Goal: Check status: Check status

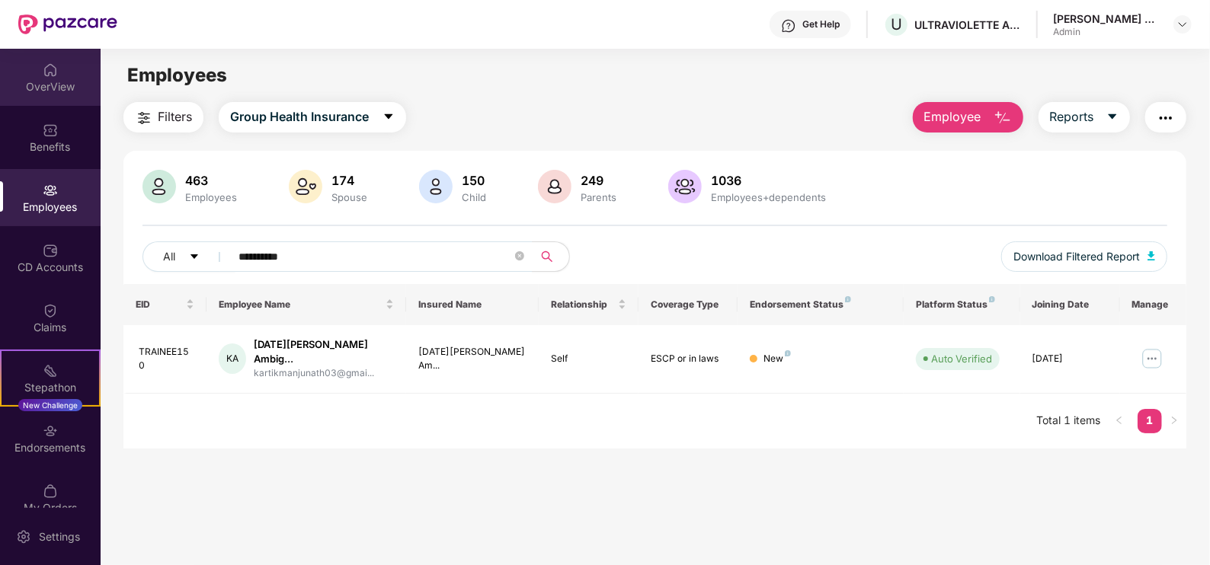
click at [55, 90] on div "OverView" at bounding box center [50, 86] width 101 height 15
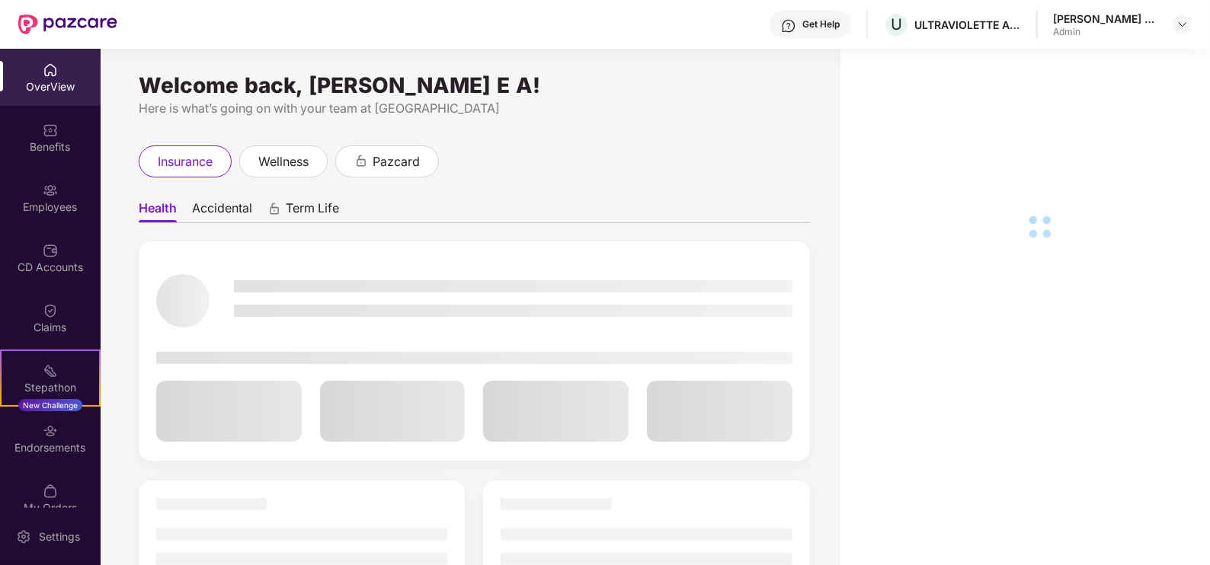
click at [33, 93] on div "OverView" at bounding box center [50, 86] width 101 height 15
click at [52, 145] on div "Benefits" at bounding box center [50, 146] width 101 height 15
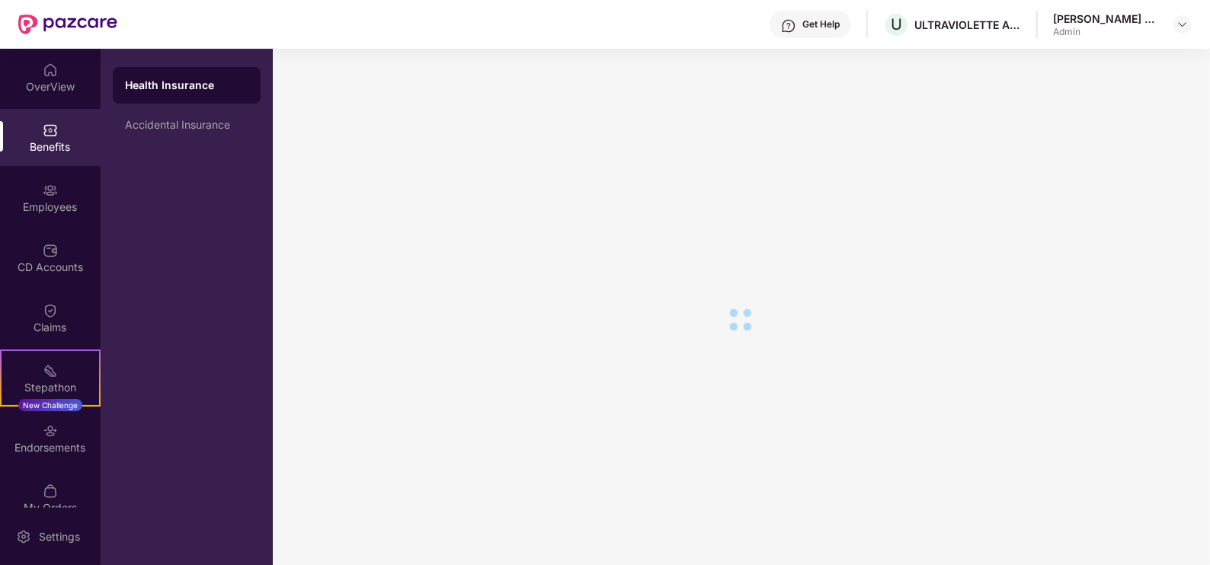
click at [68, 58] on div "OverView" at bounding box center [50, 77] width 101 height 57
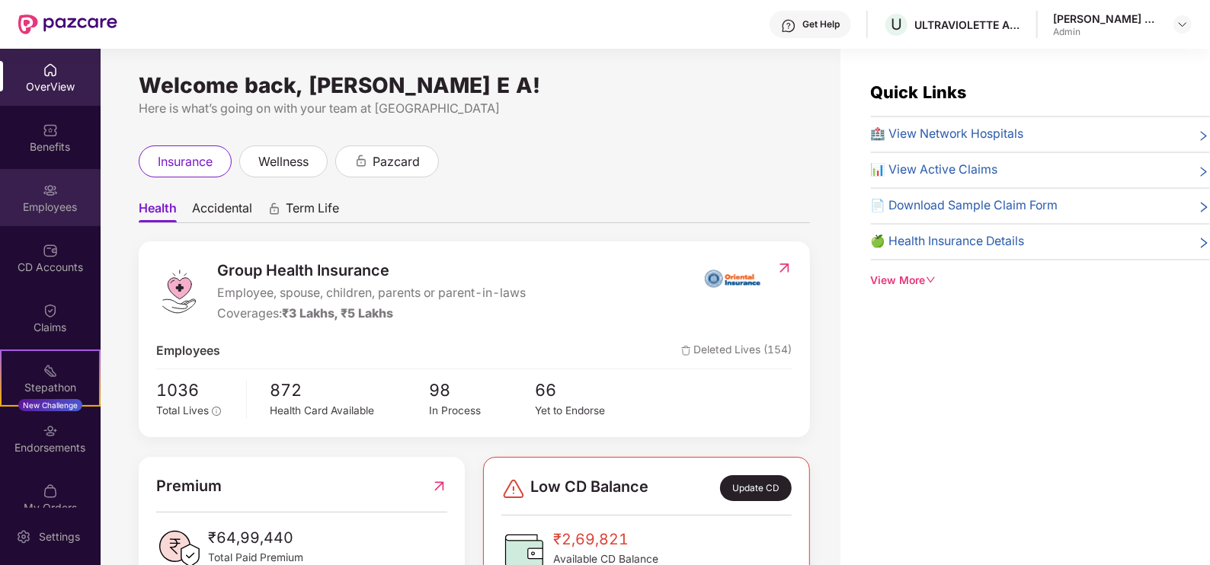
click at [59, 203] on div "Employees" at bounding box center [50, 207] width 101 height 15
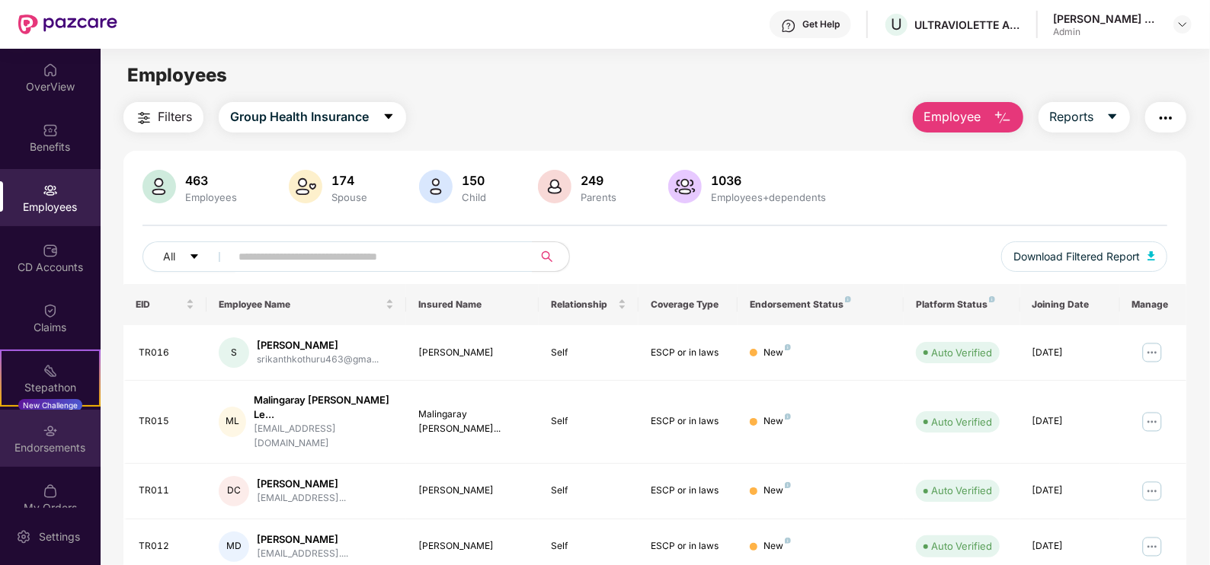
click at [41, 442] on div "Endorsements" at bounding box center [50, 447] width 101 height 15
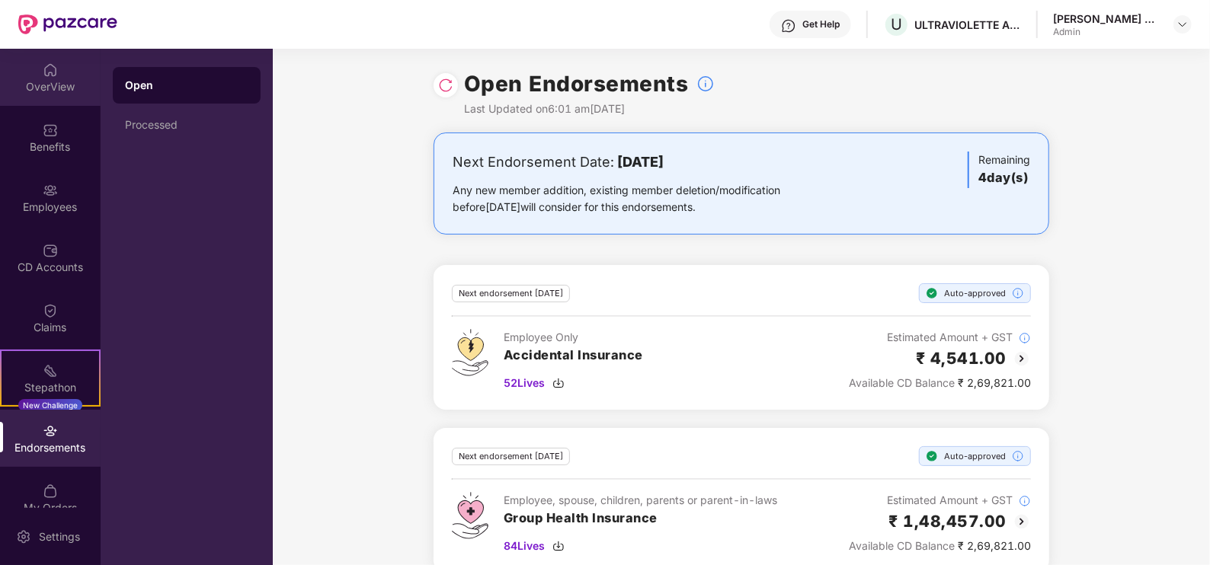
click at [53, 82] on div "OverView" at bounding box center [50, 86] width 101 height 15
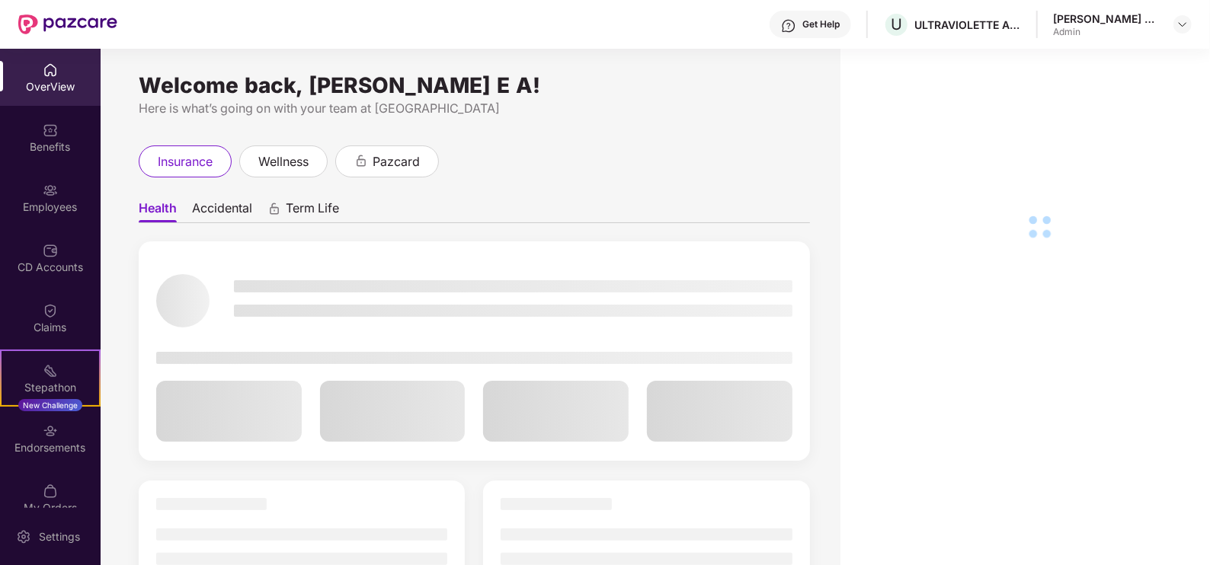
click at [61, 106] on div "OverView Benefits Employees CD Accounts Claims Stepathon New Challenge Endorsem…" at bounding box center [50, 278] width 101 height 459
click at [57, 94] on div "OverView" at bounding box center [50, 86] width 101 height 15
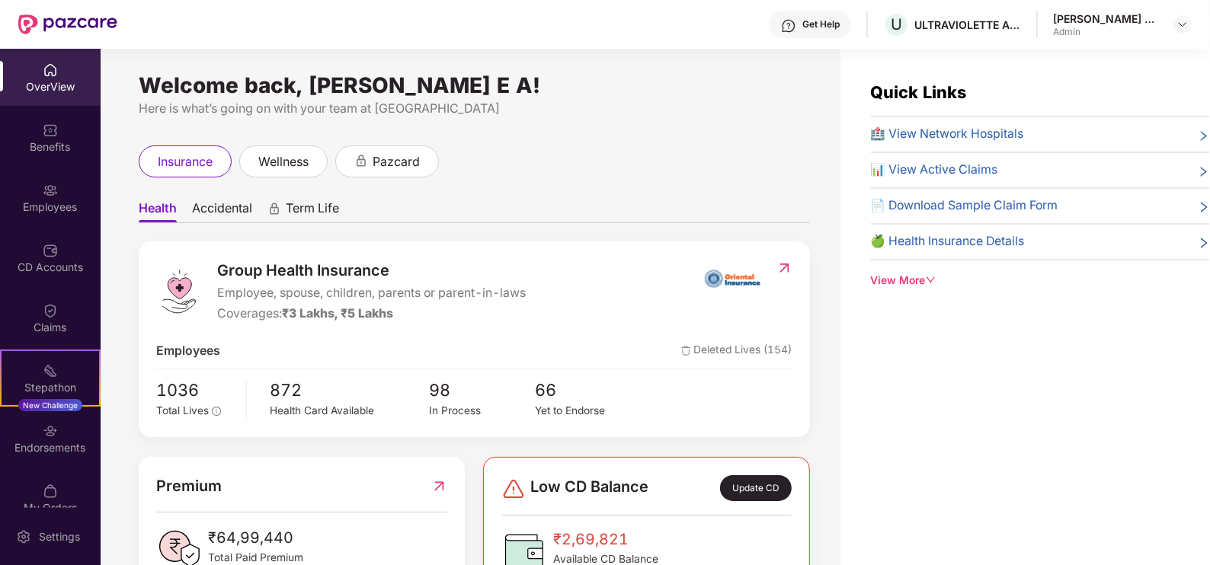
click at [50, 102] on div "OverView" at bounding box center [50, 77] width 101 height 57
click at [64, 87] on div "OverView" at bounding box center [50, 86] width 101 height 15
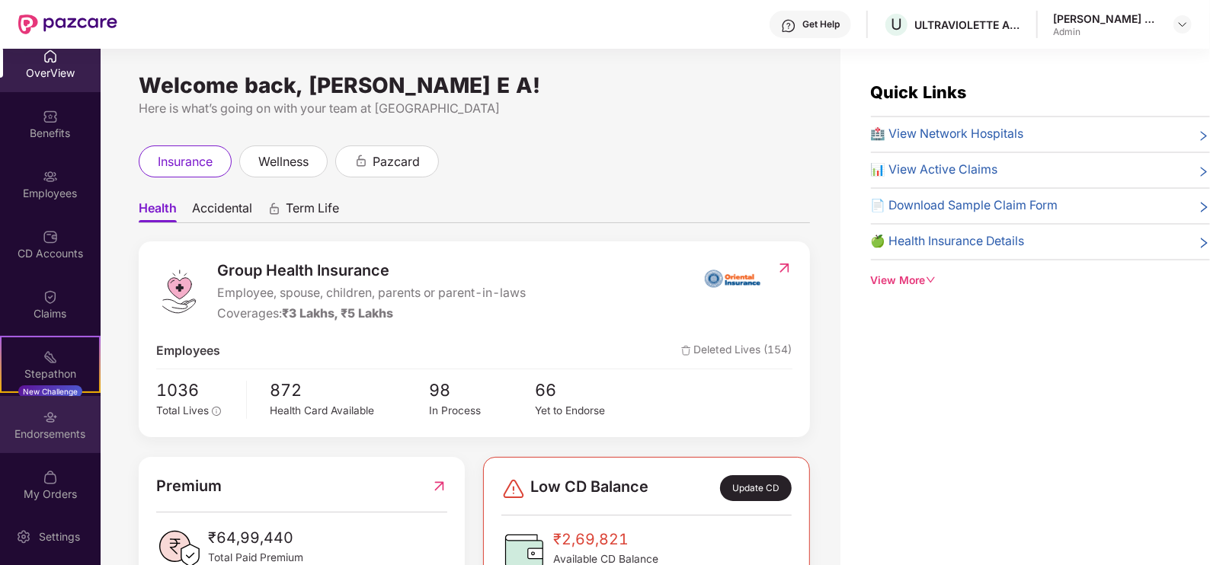
scroll to position [21, 0]
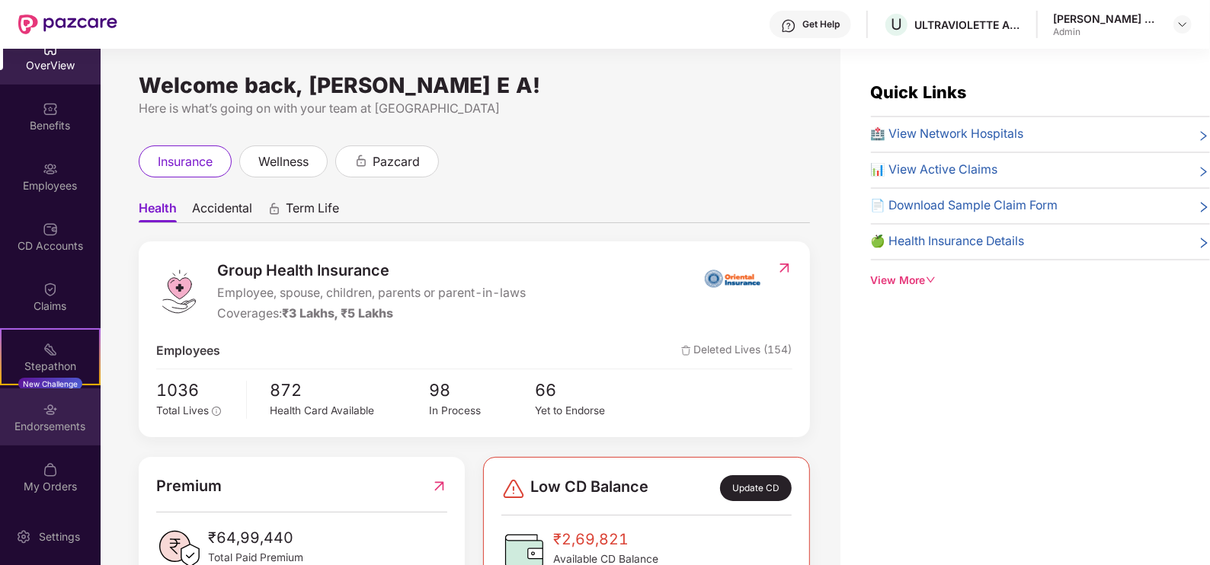
click at [72, 408] on div "Endorsements" at bounding box center [50, 417] width 101 height 57
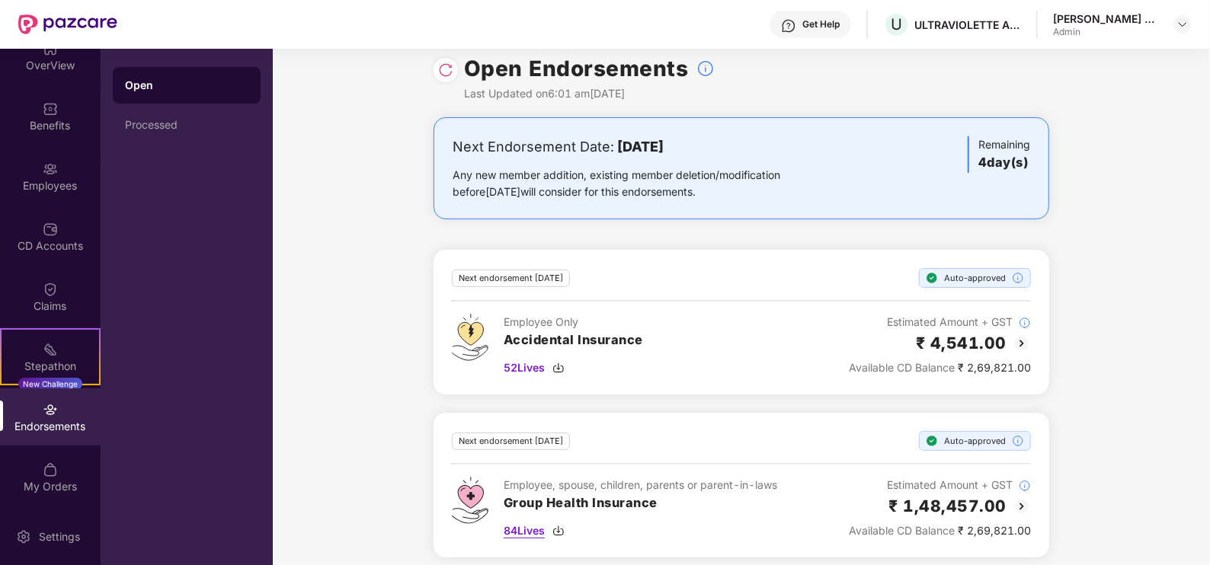
scroll to position [24, 0]
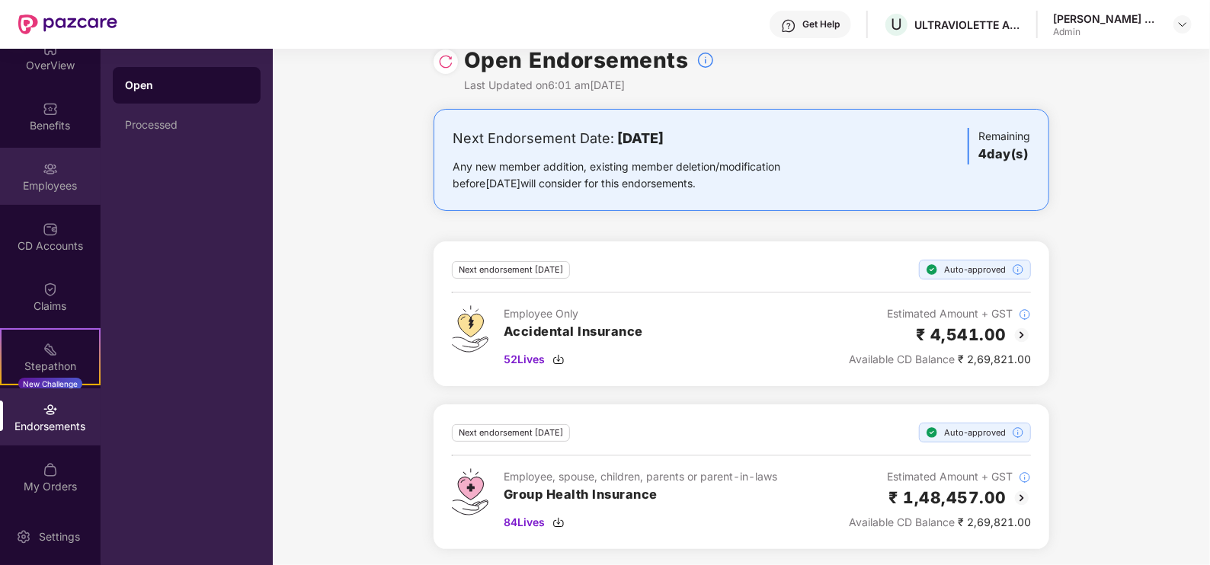
click at [21, 194] on div "Employees" at bounding box center [50, 176] width 101 height 57
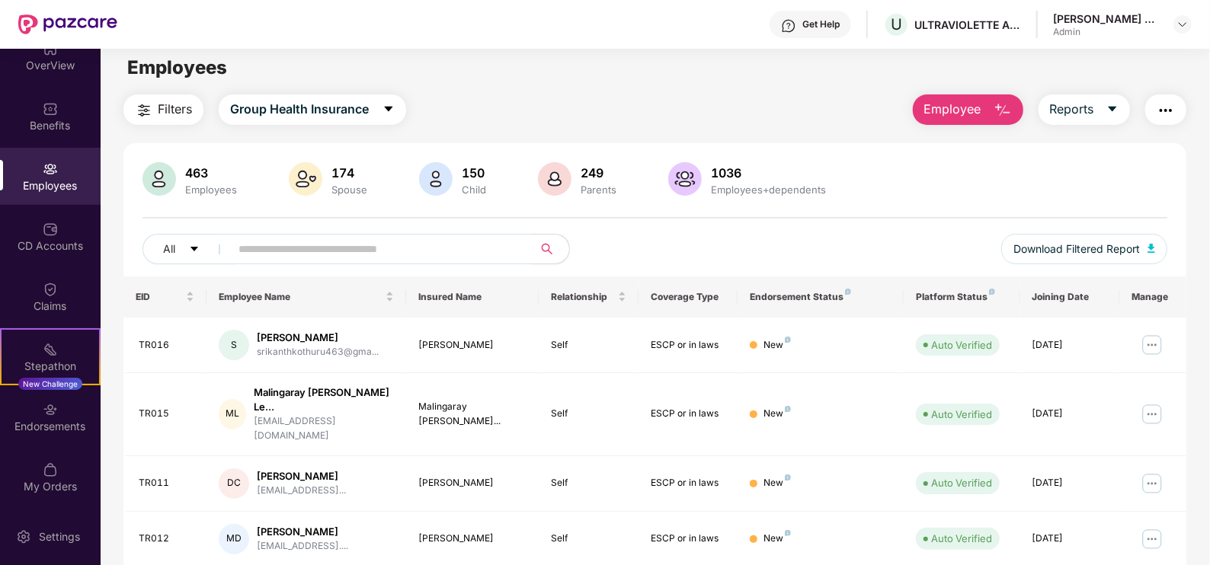
scroll to position [0, 0]
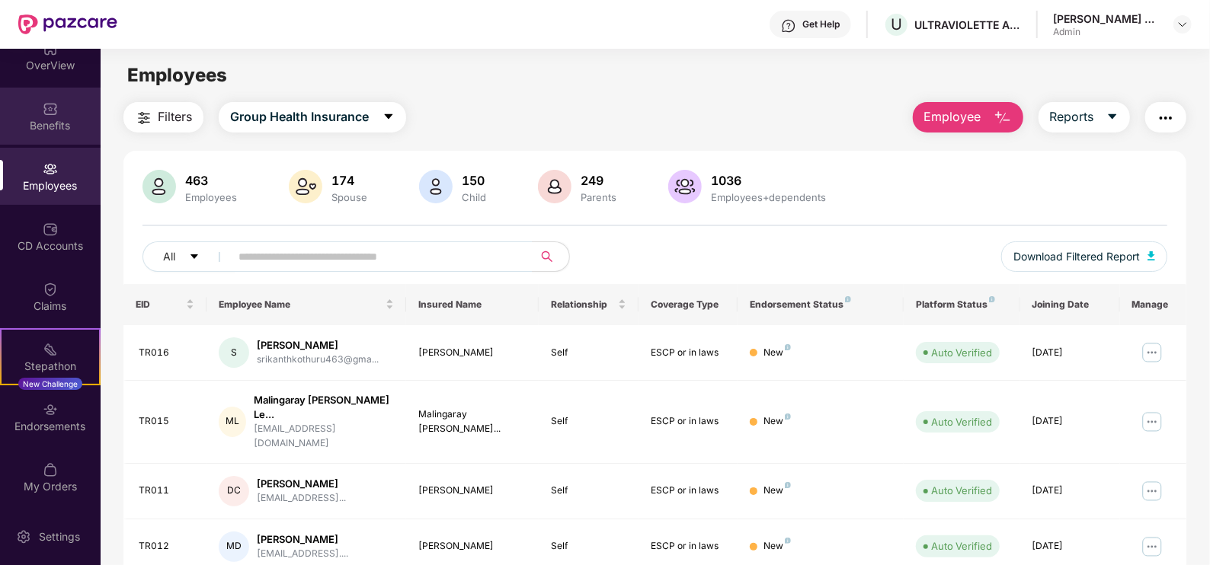
click at [49, 118] on div "Benefits" at bounding box center [50, 125] width 101 height 15
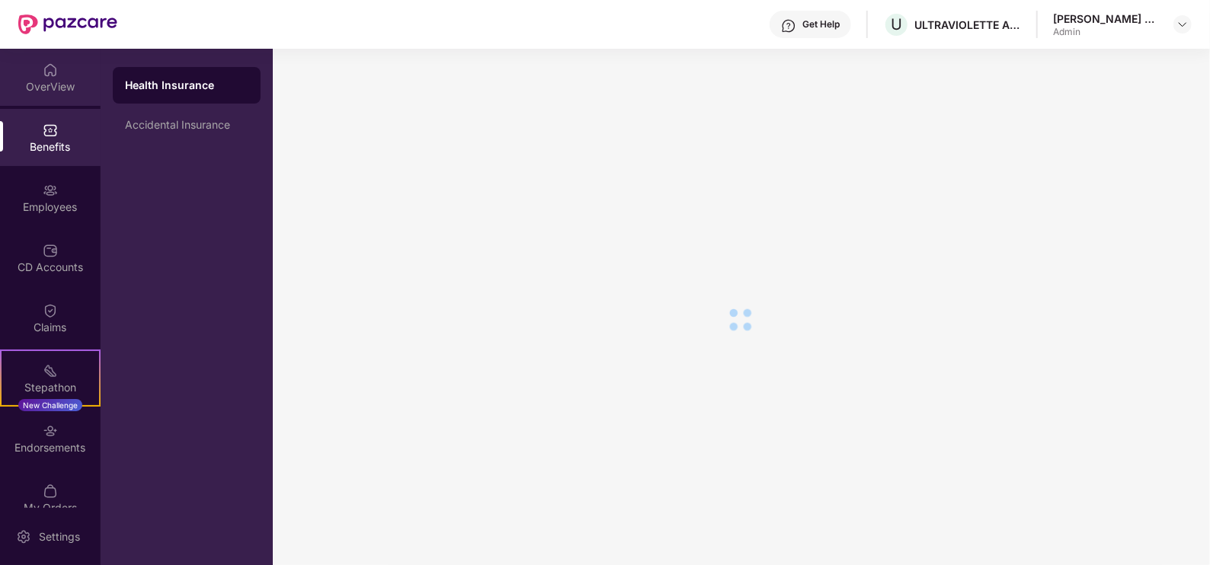
click at [53, 79] on div "OverView" at bounding box center [50, 86] width 101 height 15
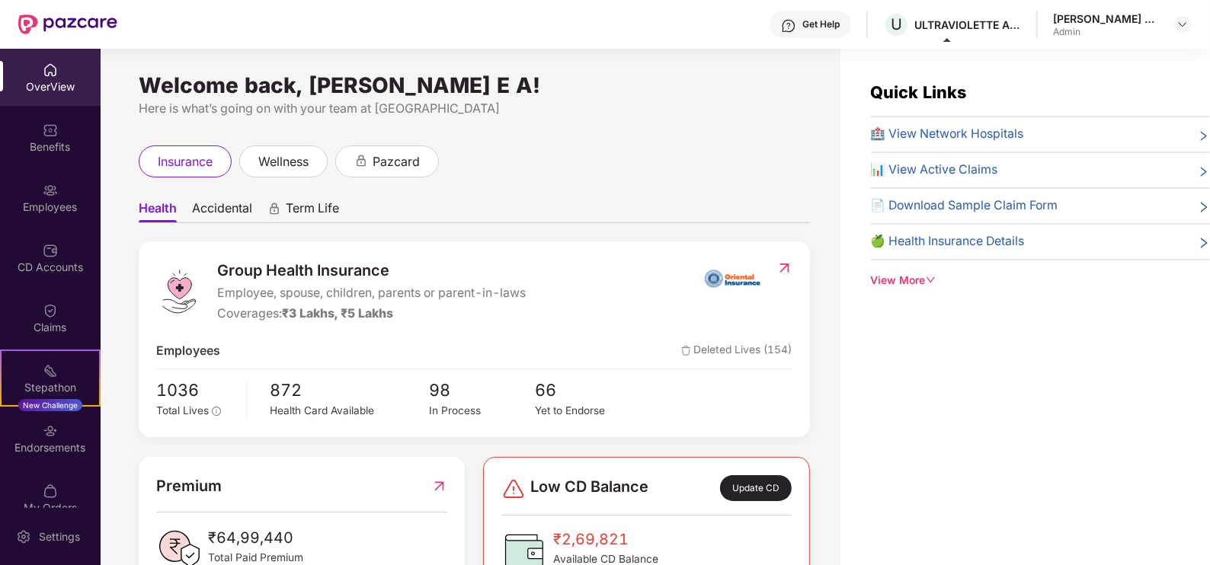
click at [51, 83] on div "OverView" at bounding box center [50, 86] width 101 height 15
click at [46, 126] on img at bounding box center [50, 130] width 15 height 15
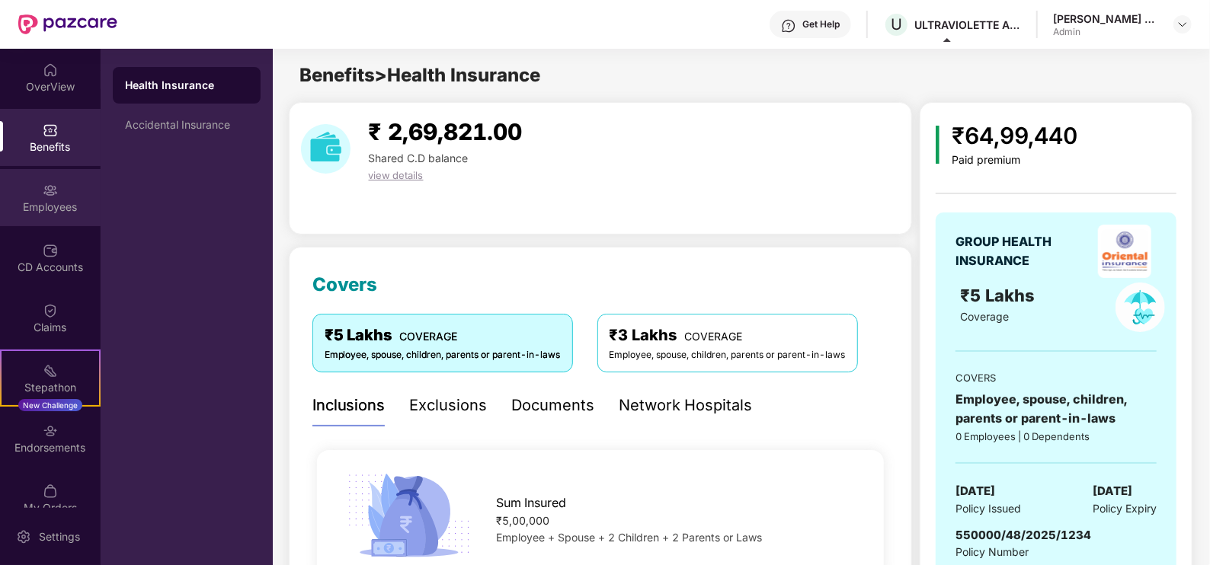
click at [56, 209] on div "Employees" at bounding box center [50, 207] width 101 height 15
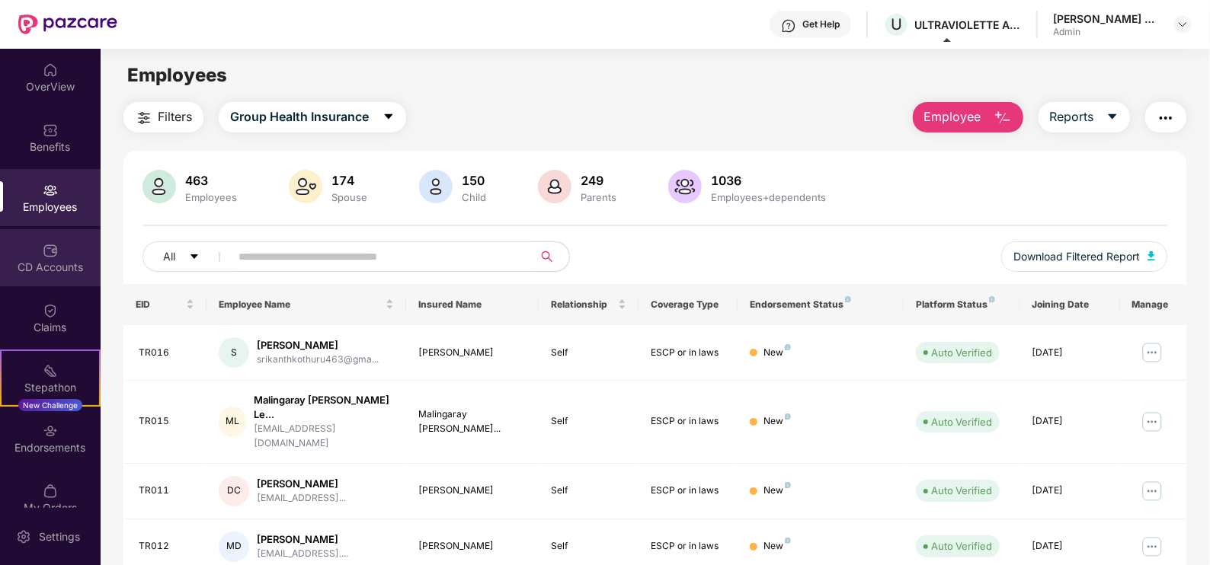
click at [43, 243] on img at bounding box center [50, 250] width 15 height 15
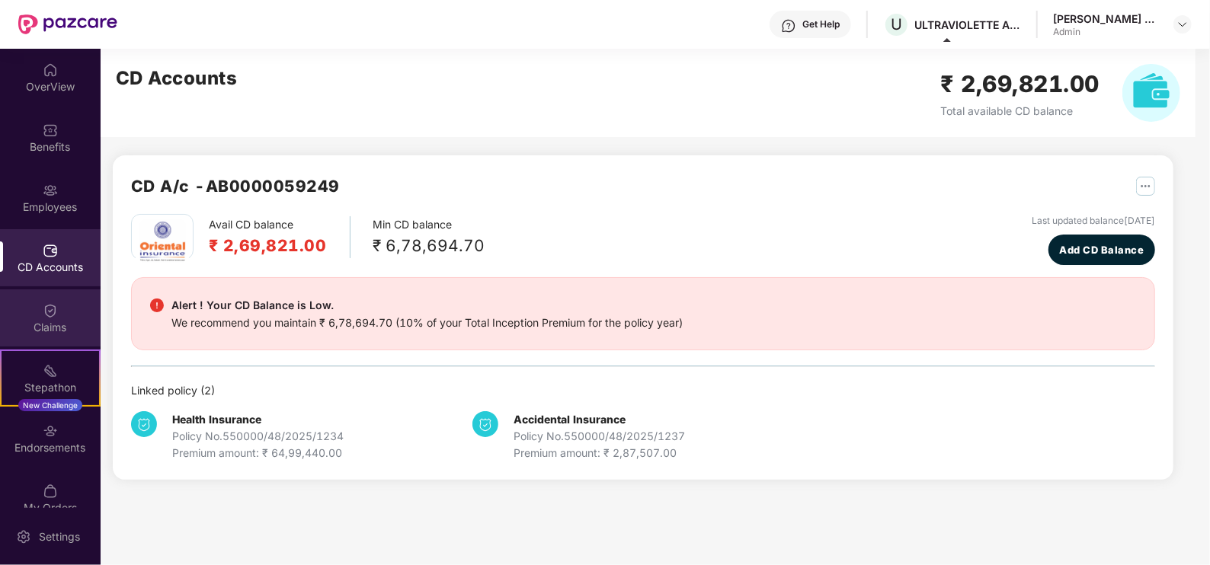
click at [47, 311] on img at bounding box center [50, 310] width 15 height 15
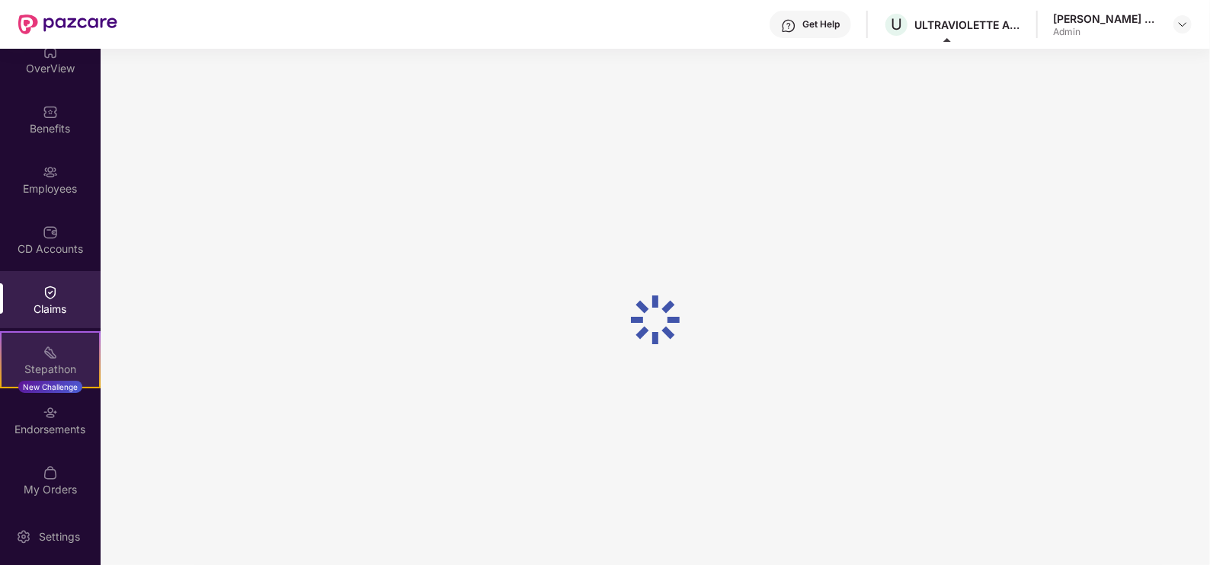
scroll to position [21, 0]
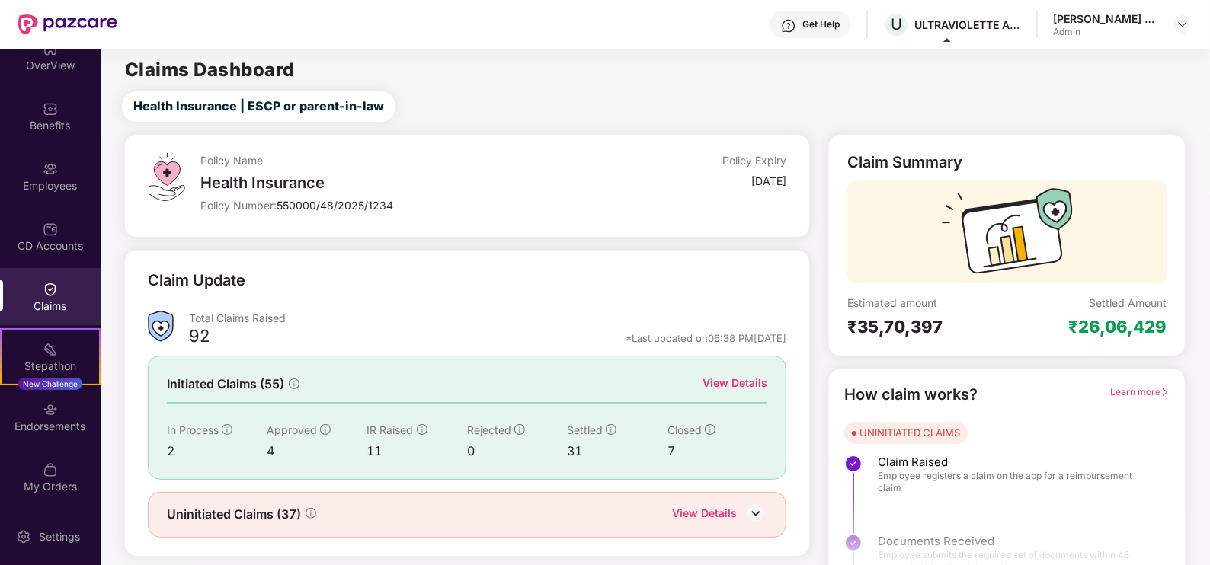
click at [69, 425] on div "Endorsements" at bounding box center [50, 426] width 101 height 15
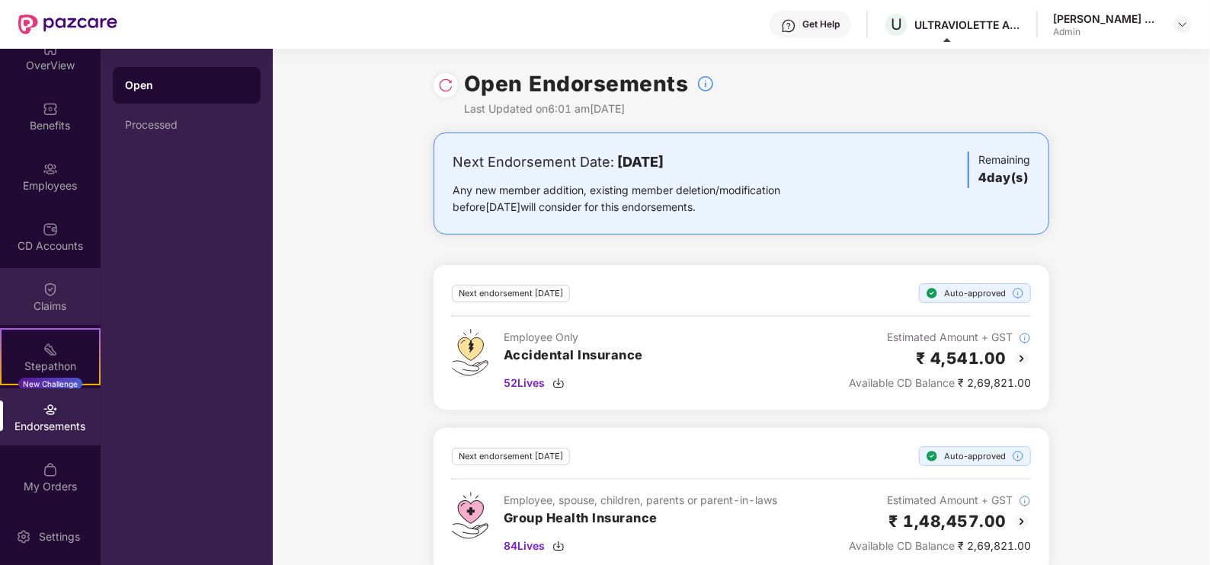
click at [66, 283] on div "Claims" at bounding box center [50, 296] width 101 height 57
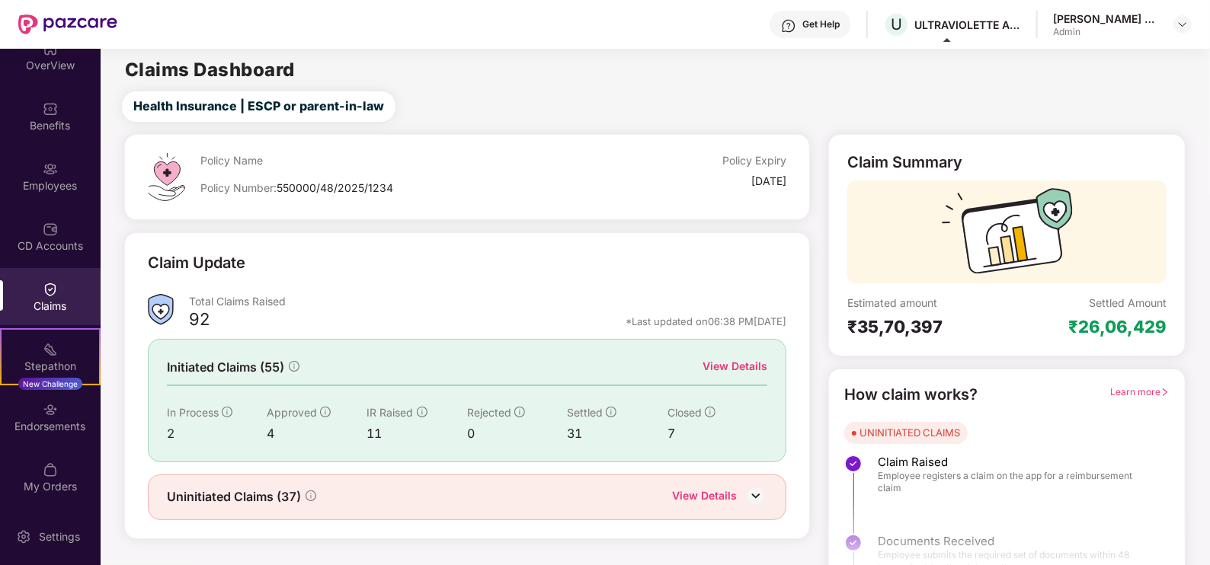
scroll to position [30, 0]
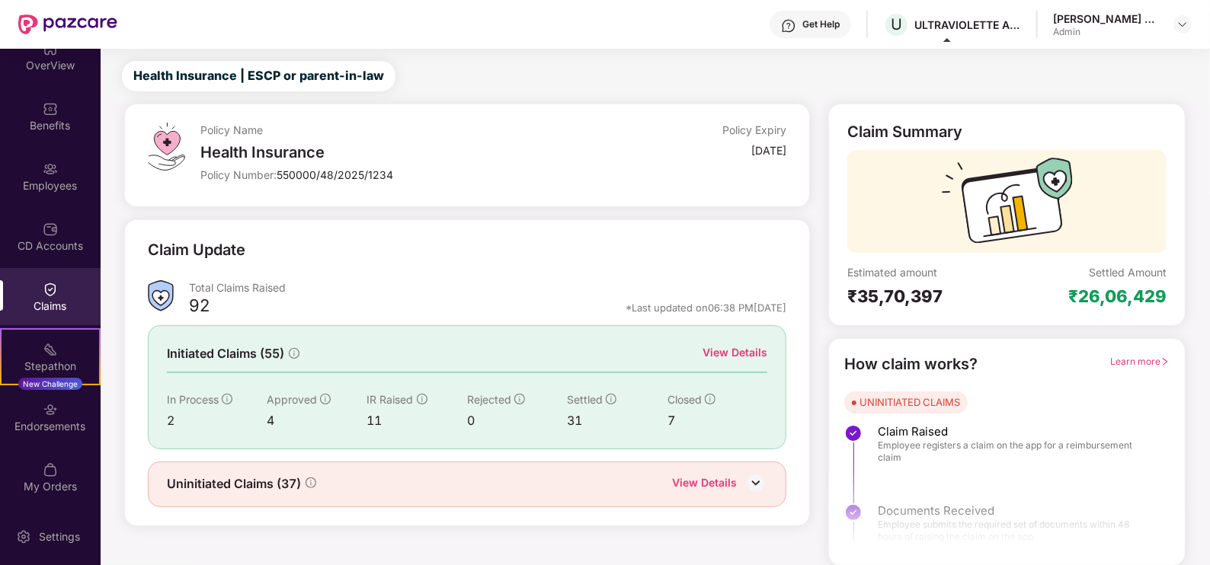
click at [744, 354] on div "View Details" at bounding box center [735, 352] width 65 height 17
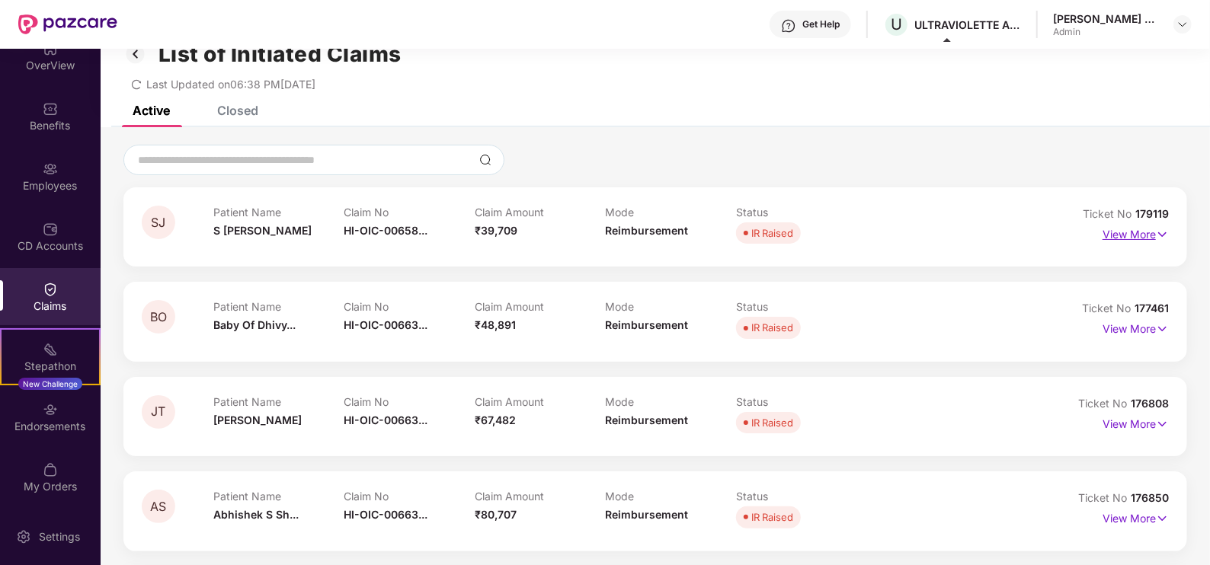
click at [1151, 236] on p "View More" at bounding box center [1136, 233] width 66 height 21
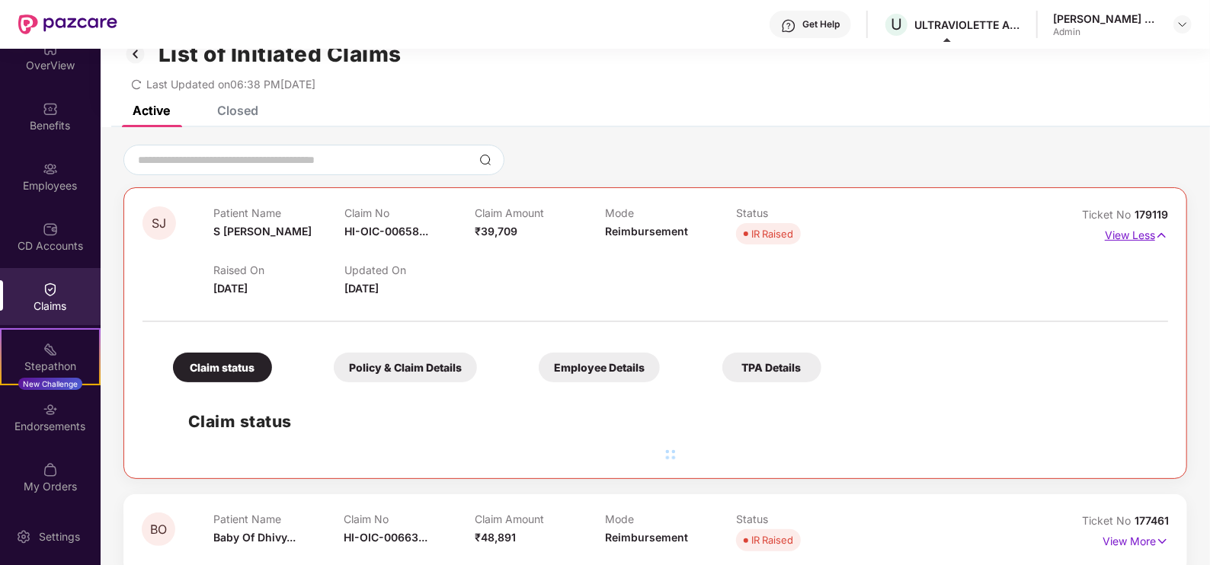
click at [1151, 236] on p "View Less" at bounding box center [1136, 233] width 63 height 21
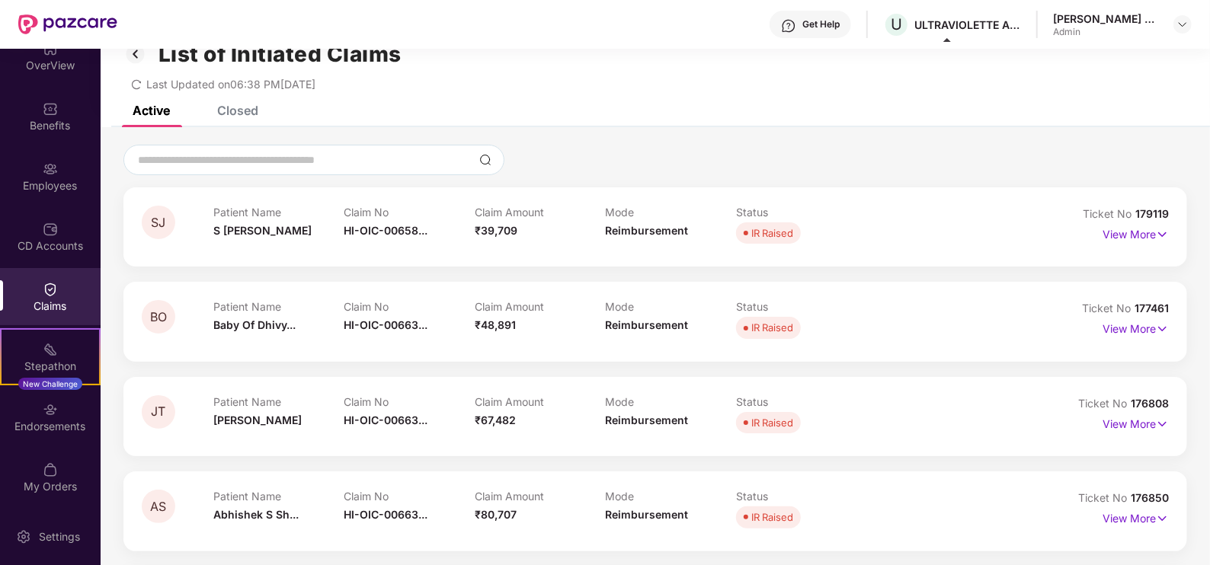
click at [1120, 343] on div at bounding box center [655, 343] width 1027 height 1
click at [1128, 335] on p "View More" at bounding box center [1136, 327] width 66 height 21
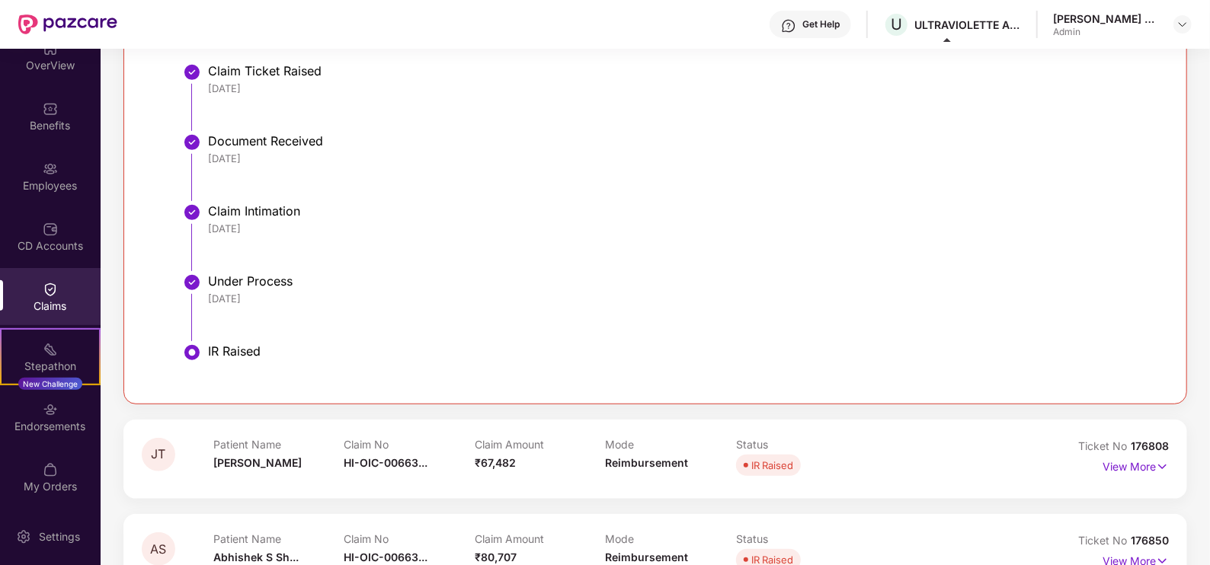
scroll to position [221, 0]
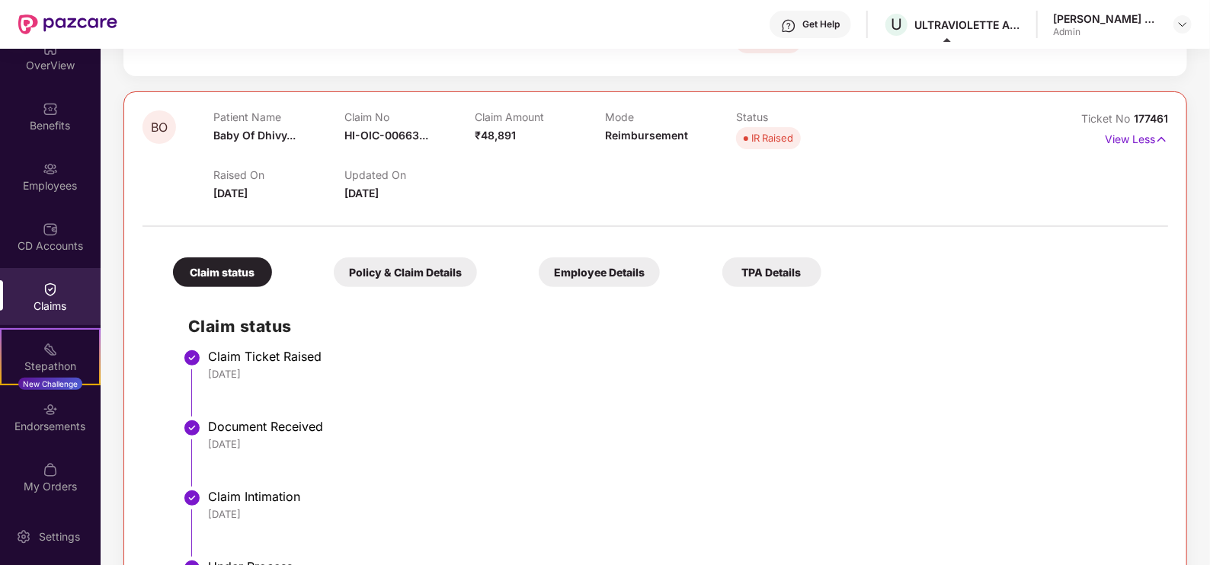
click at [773, 271] on div "TPA Details" at bounding box center [771, 273] width 99 height 30
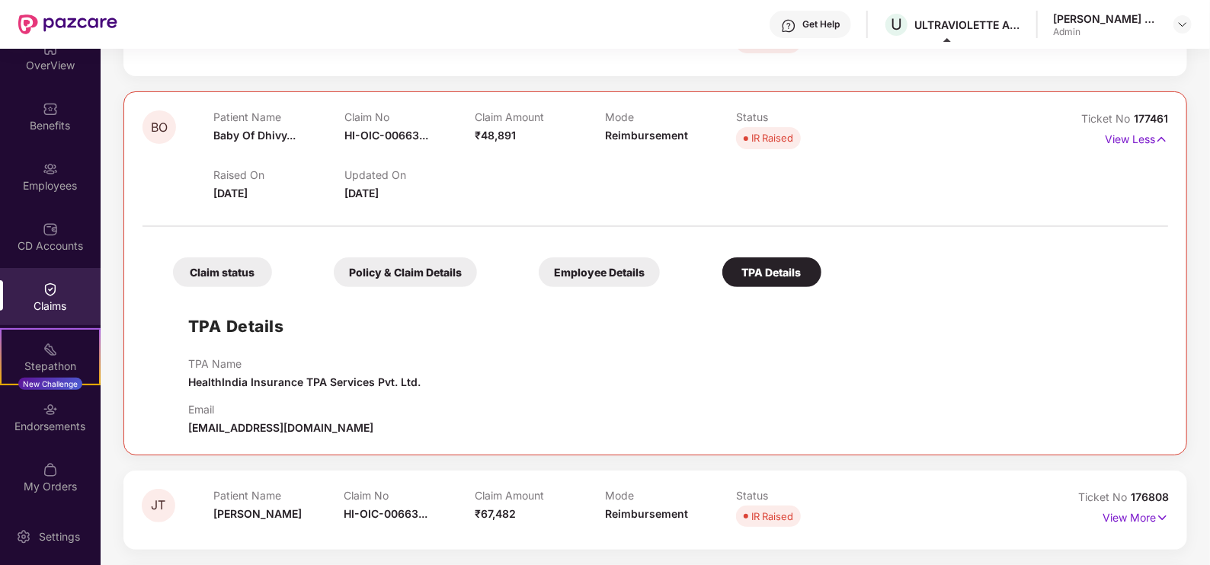
click at [205, 271] on div "Claim status" at bounding box center [222, 273] width 99 height 30
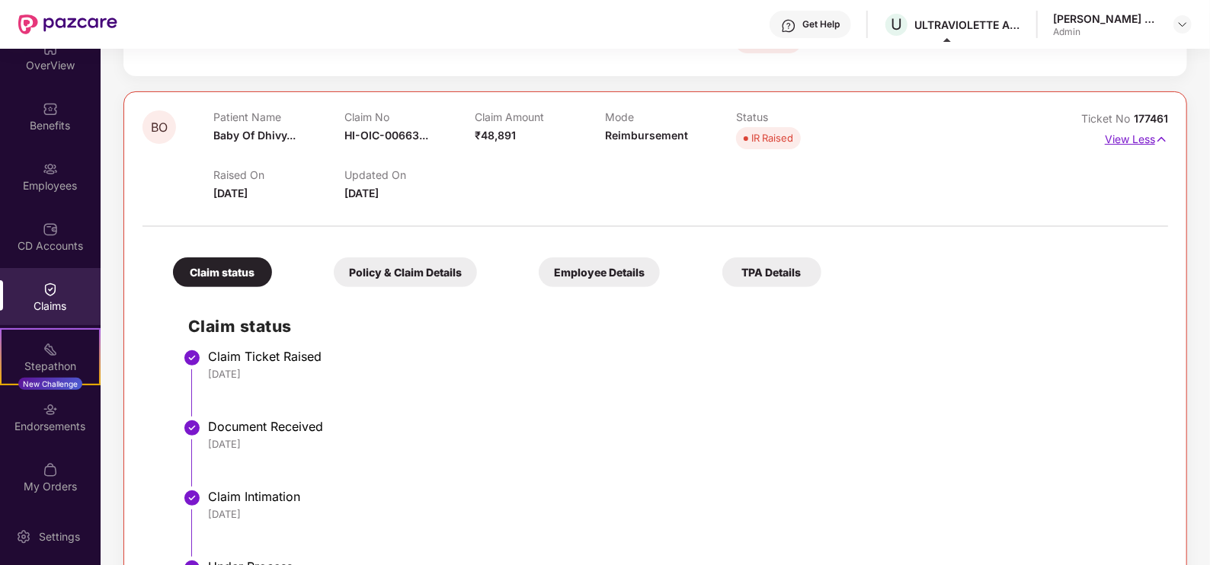
click at [1153, 142] on p "View Less" at bounding box center [1136, 137] width 63 height 21
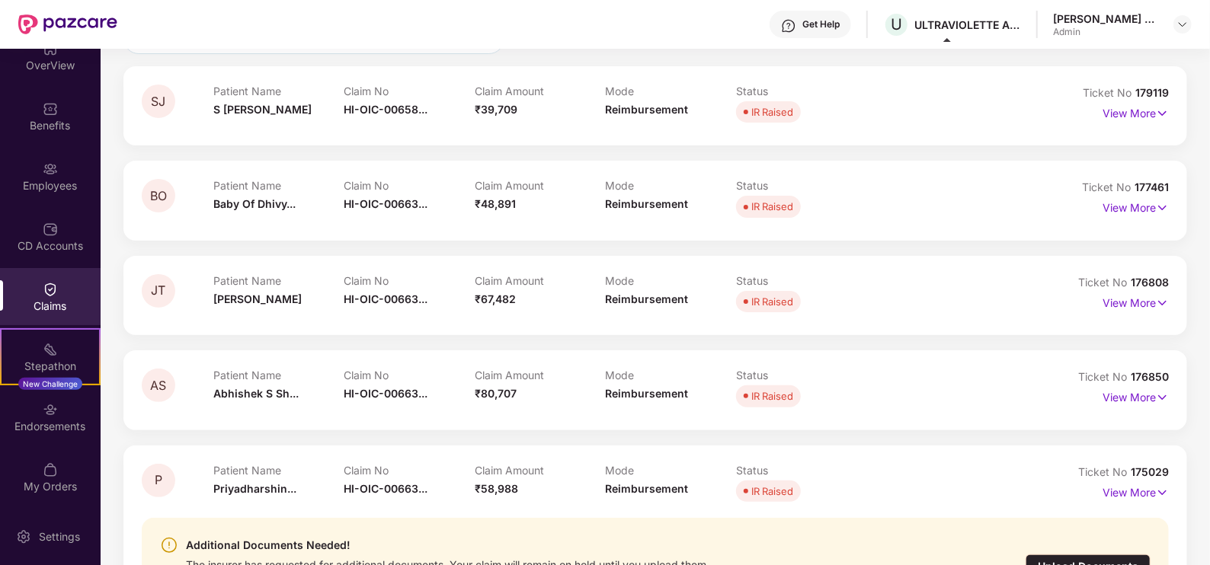
scroll to position [411, 0]
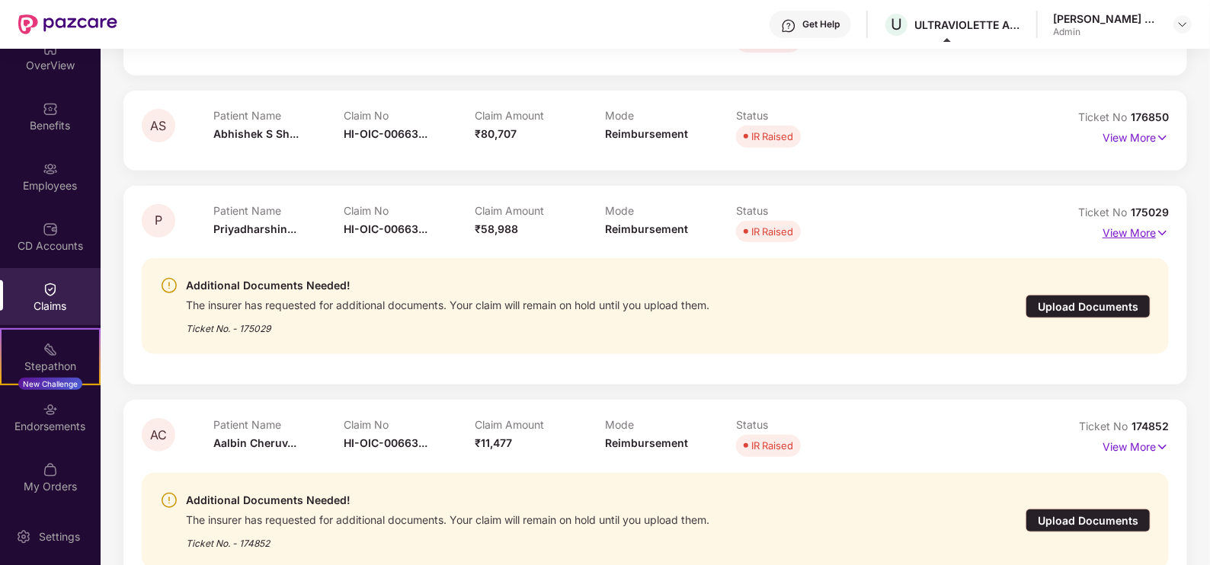
click at [1145, 235] on p "View More" at bounding box center [1136, 231] width 66 height 21
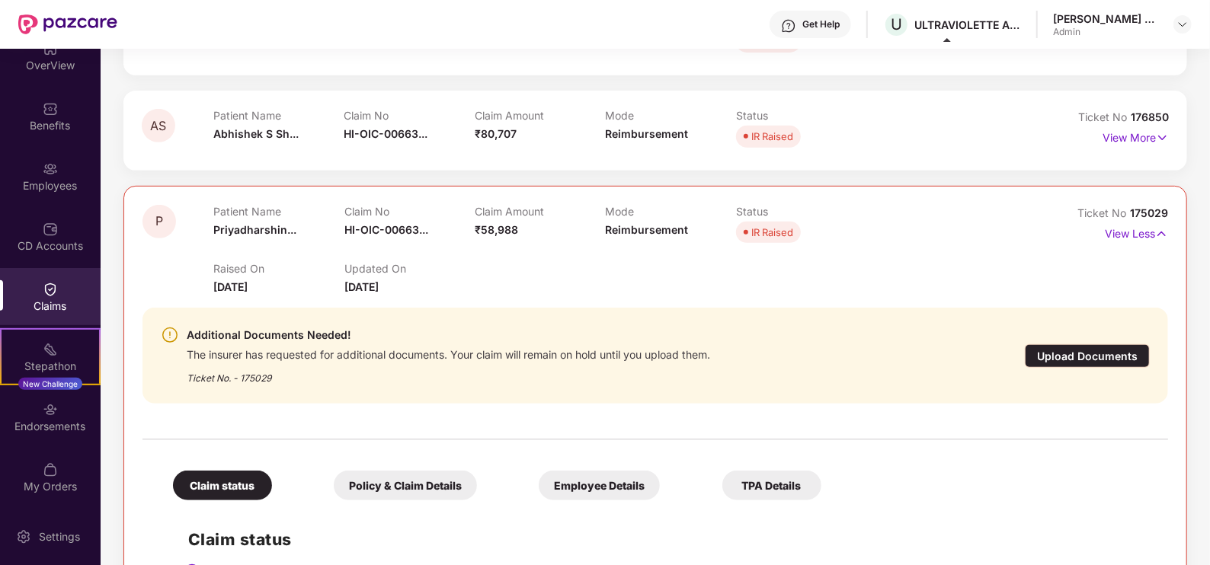
click at [1124, 350] on div "Upload Documents" at bounding box center [1087, 356] width 125 height 24
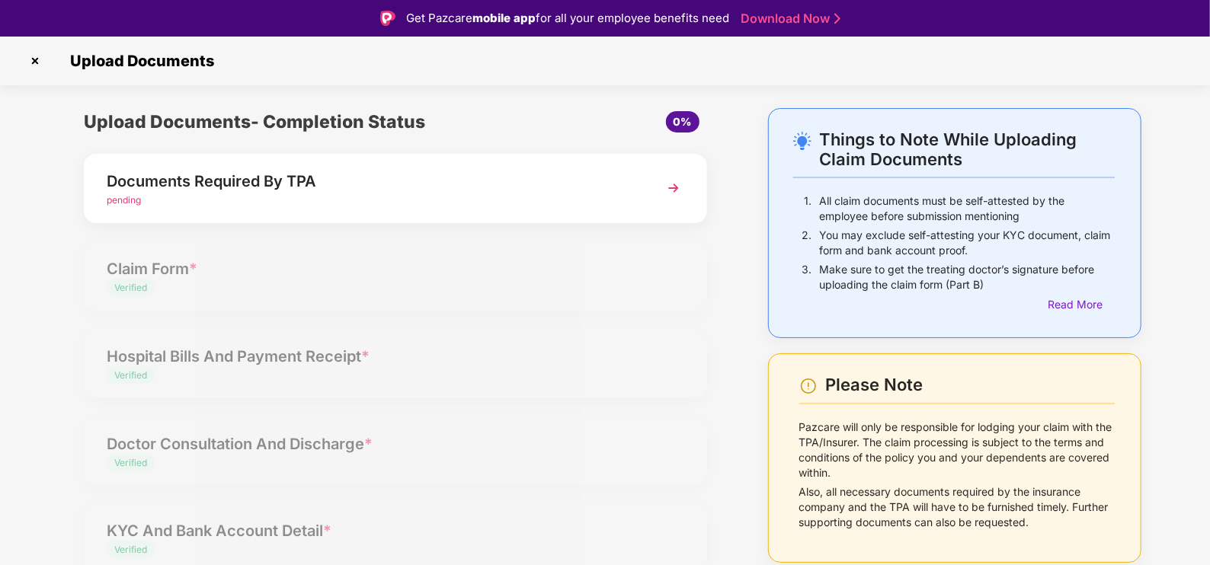
click at [396, 184] on div "Documents Required By TPA" at bounding box center [371, 181] width 529 height 24
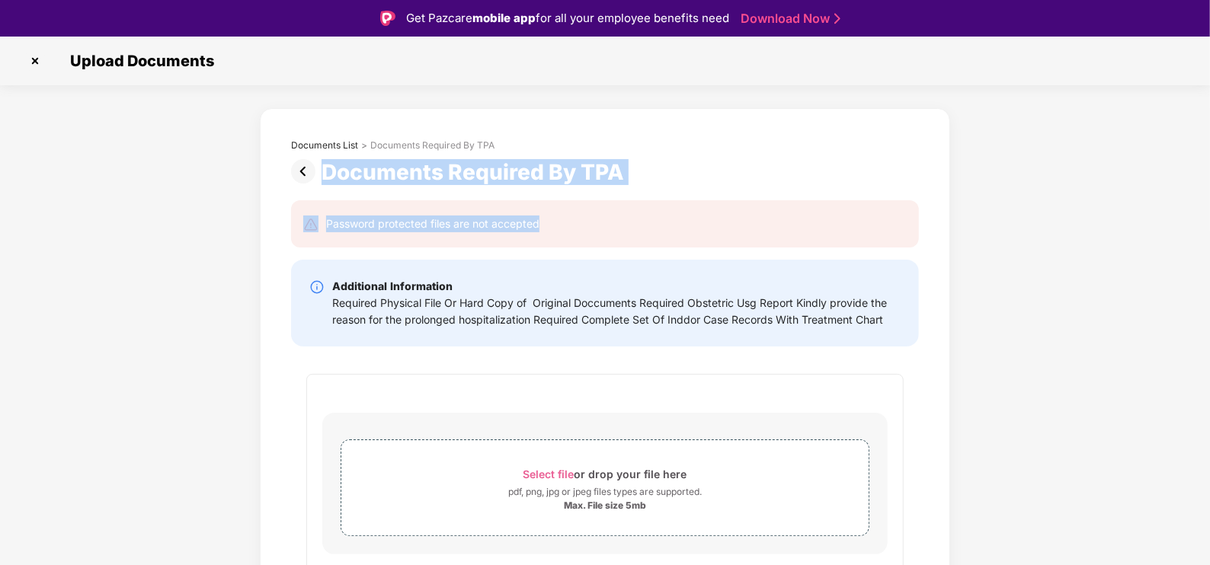
drag, startPoint x: 668, startPoint y: 186, endPoint x: 322, endPoint y: 174, distance: 346.1
click at [322, 174] on div "**********" at bounding box center [605, 471] width 674 height 709
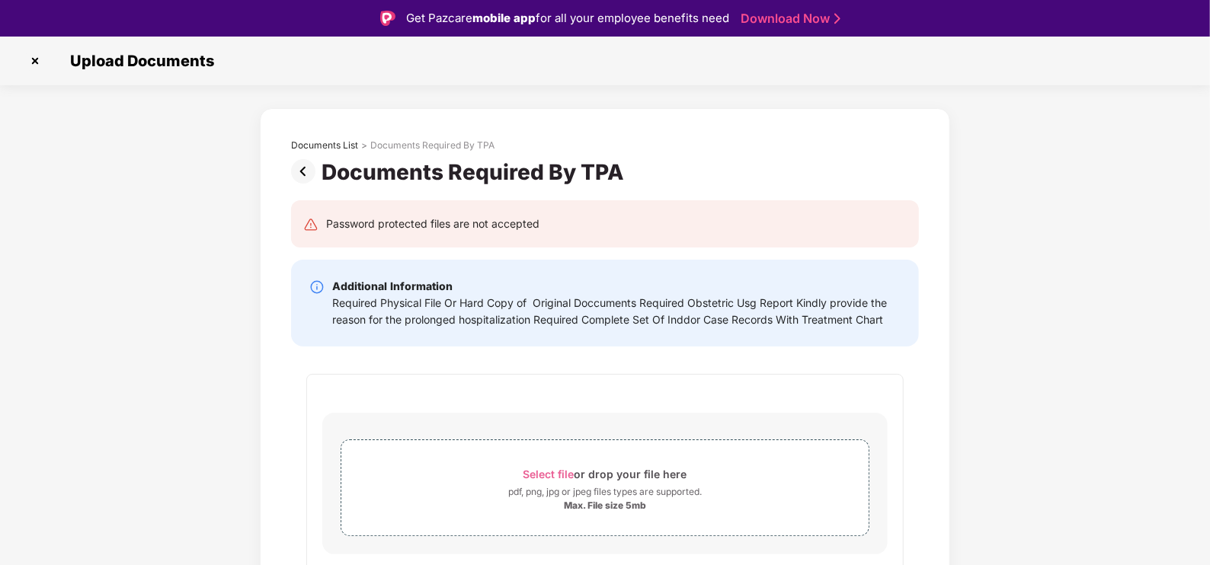
click at [559, 357] on div "**********" at bounding box center [605, 505] width 674 height 640
click at [36, 64] on img at bounding box center [35, 61] width 24 height 24
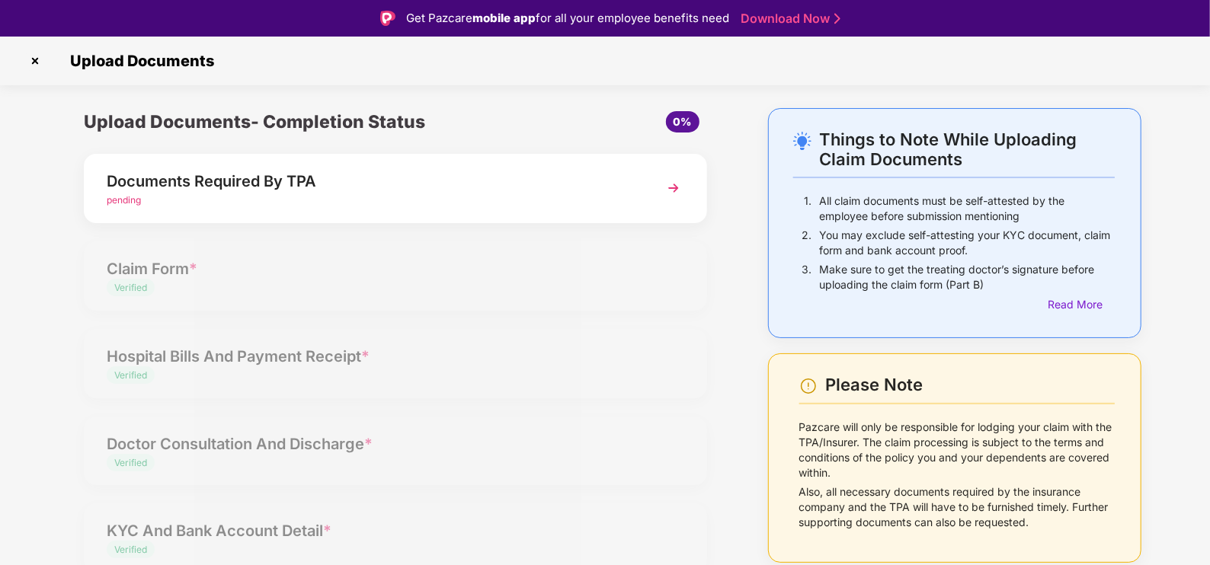
click at [40, 63] on img at bounding box center [35, 61] width 24 height 24
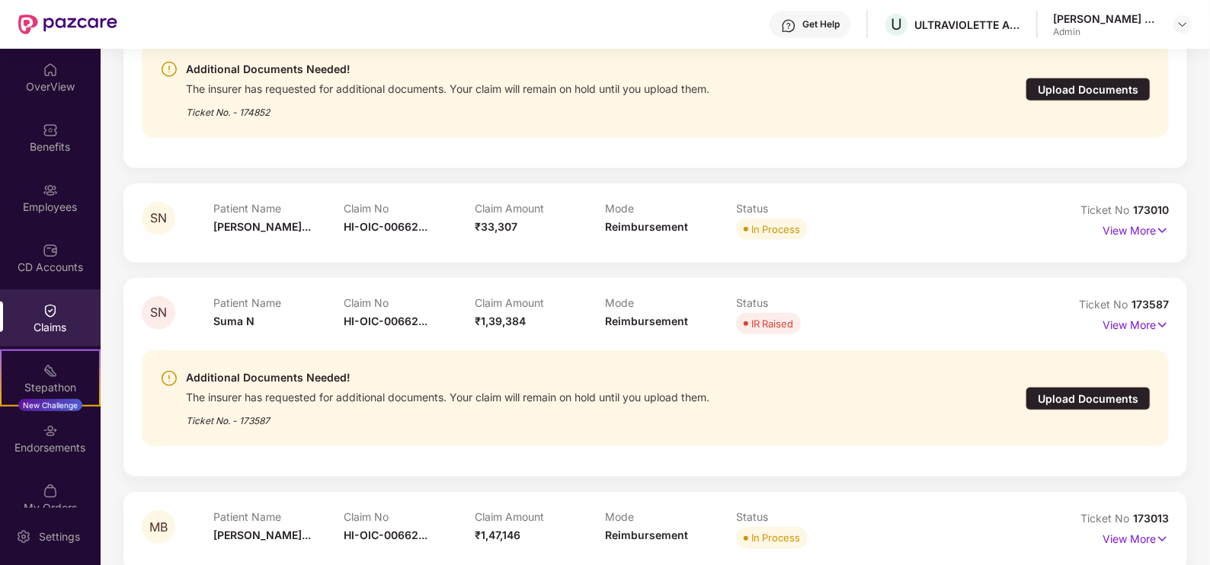
scroll to position [857, 0]
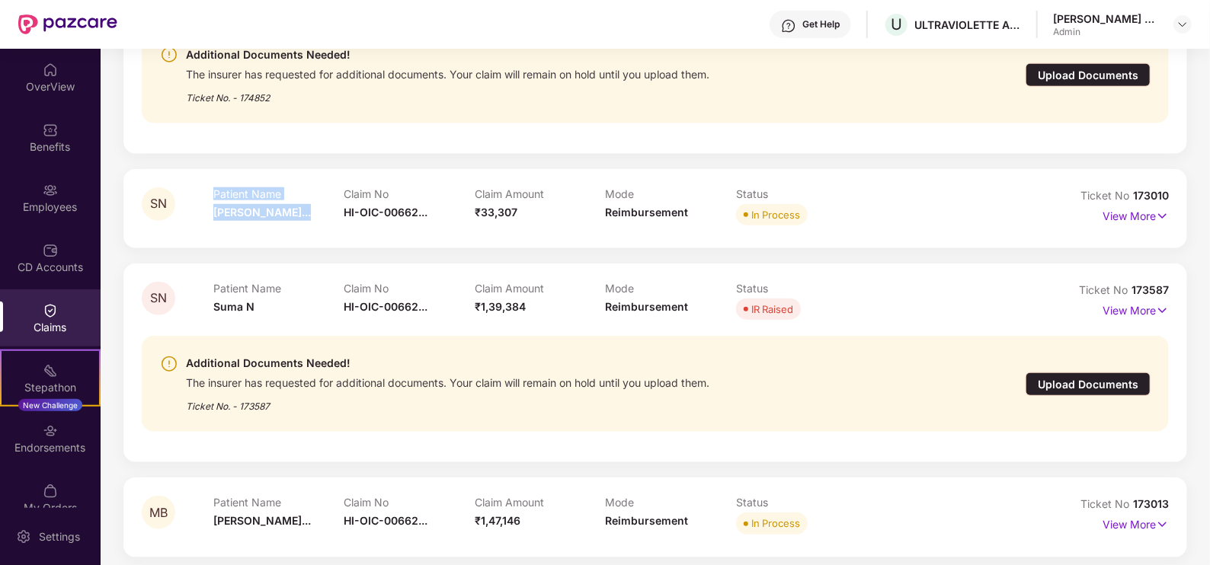
drag, startPoint x: 200, startPoint y: 210, endPoint x: 298, endPoint y: 207, distance: 97.6
click at [298, 207] on div "SN Patient Name Sitara Nelvag... Claim No HI-OIC-00662... Claim Amount ₹33,307 …" at bounding box center [570, 208] width 856 height 42
drag, startPoint x: 298, startPoint y: 207, endPoint x: 286, endPoint y: 237, distance: 32.1
click at [286, 237] on div "SN Patient Name Sitara Nelvag... Claim No HI-OIC-00662... Claim Amount ₹33,307 …" at bounding box center [655, 208] width 1064 height 79
click at [1137, 312] on p "View More" at bounding box center [1136, 309] width 66 height 21
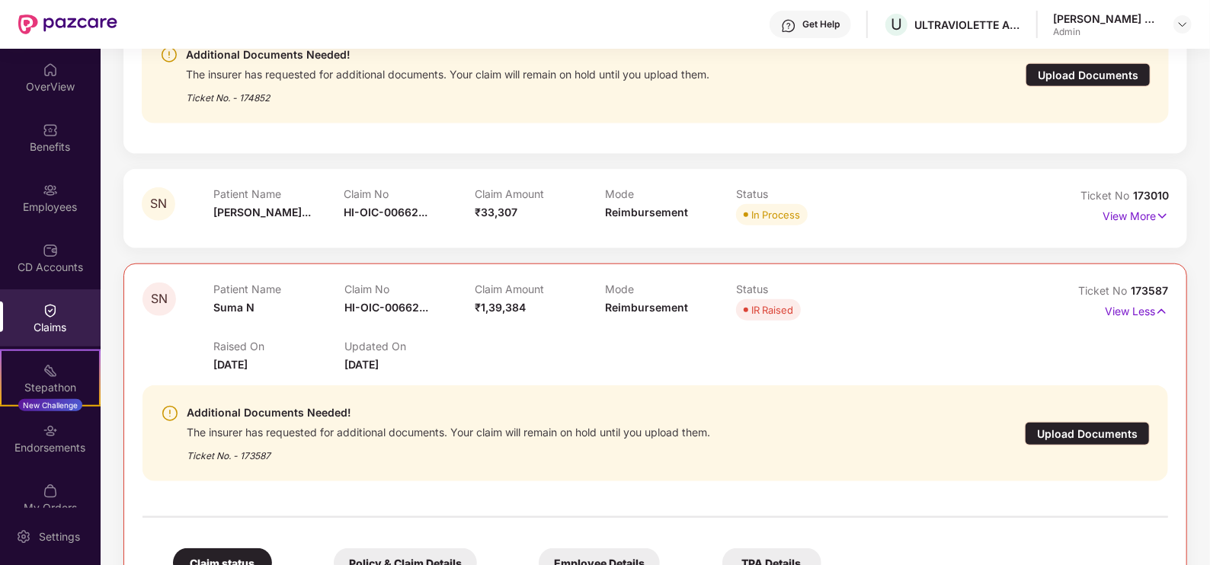
scroll to position [1048, 0]
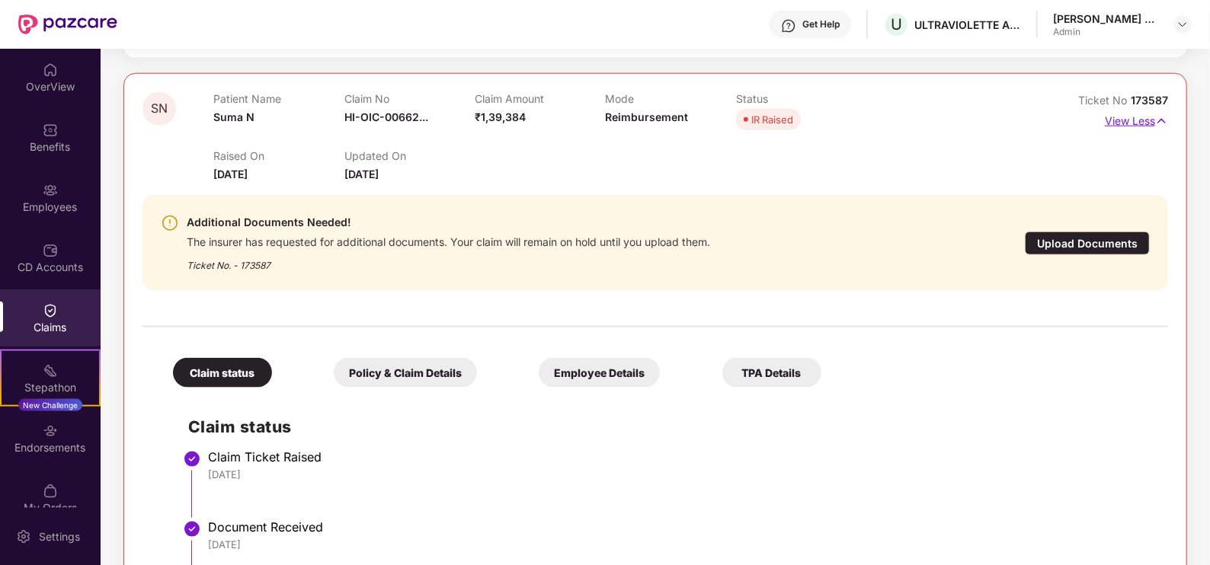
click at [1155, 118] on img at bounding box center [1161, 121] width 13 height 17
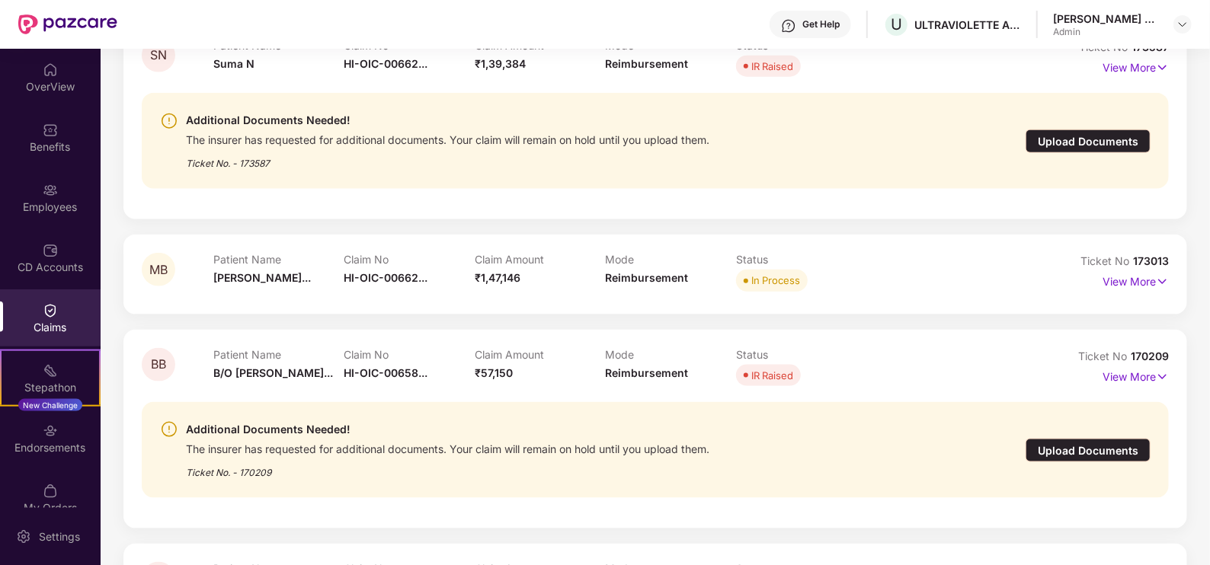
scroll to position [1237, 0]
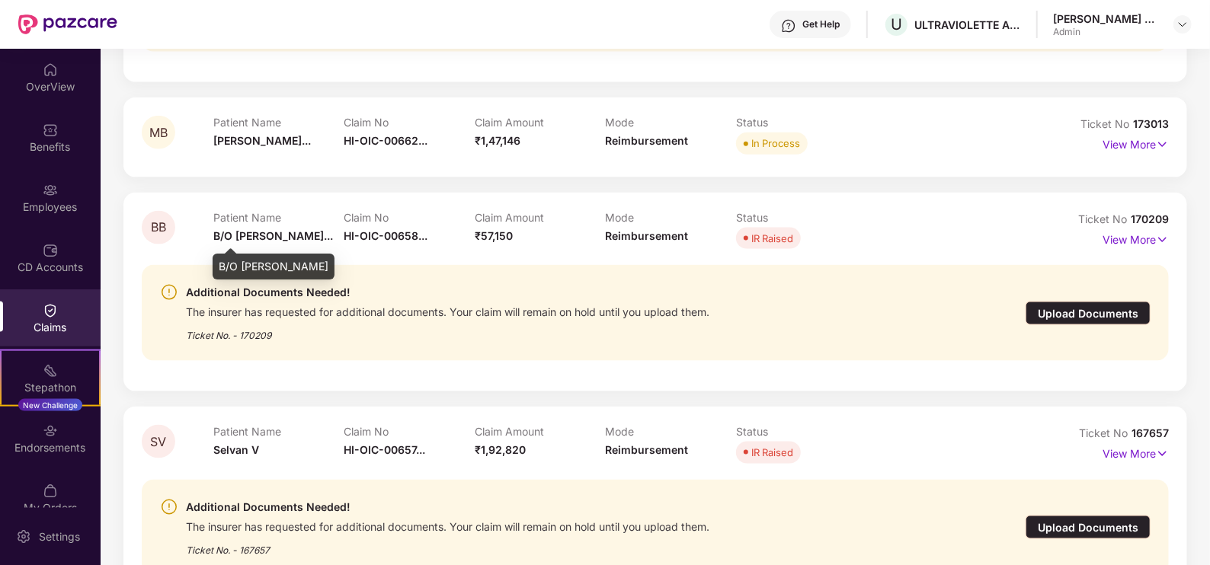
click at [227, 229] on span "B/O Basavaraj..." at bounding box center [273, 235] width 120 height 13
click at [1146, 315] on div "Upload Documents" at bounding box center [1088, 314] width 125 height 24
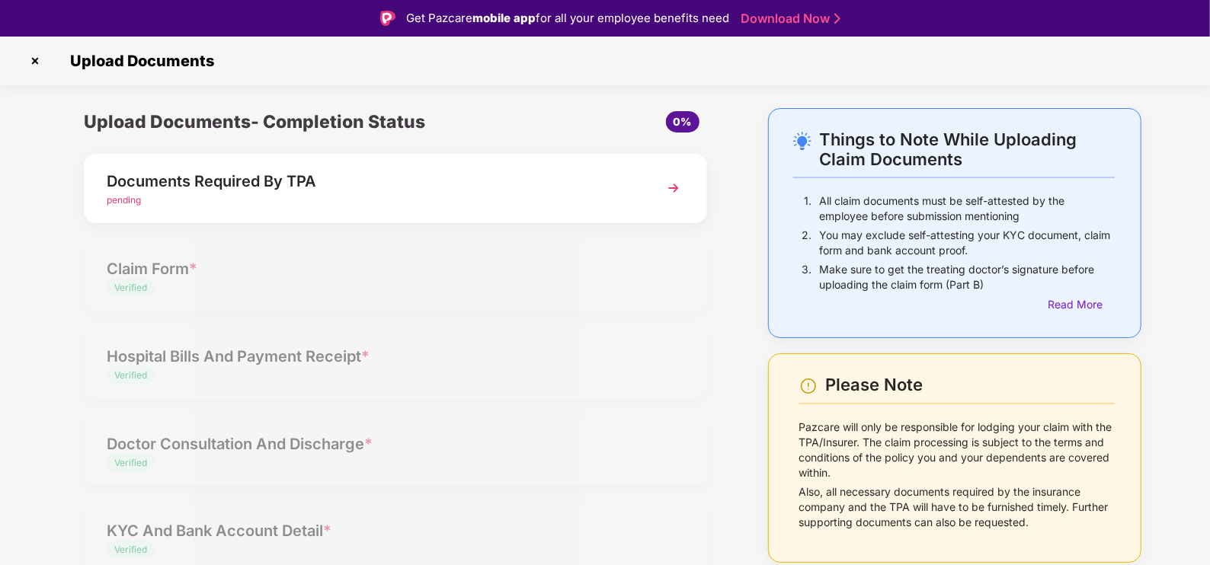
click at [365, 201] on div "pending" at bounding box center [371, 201] width 529 height 14
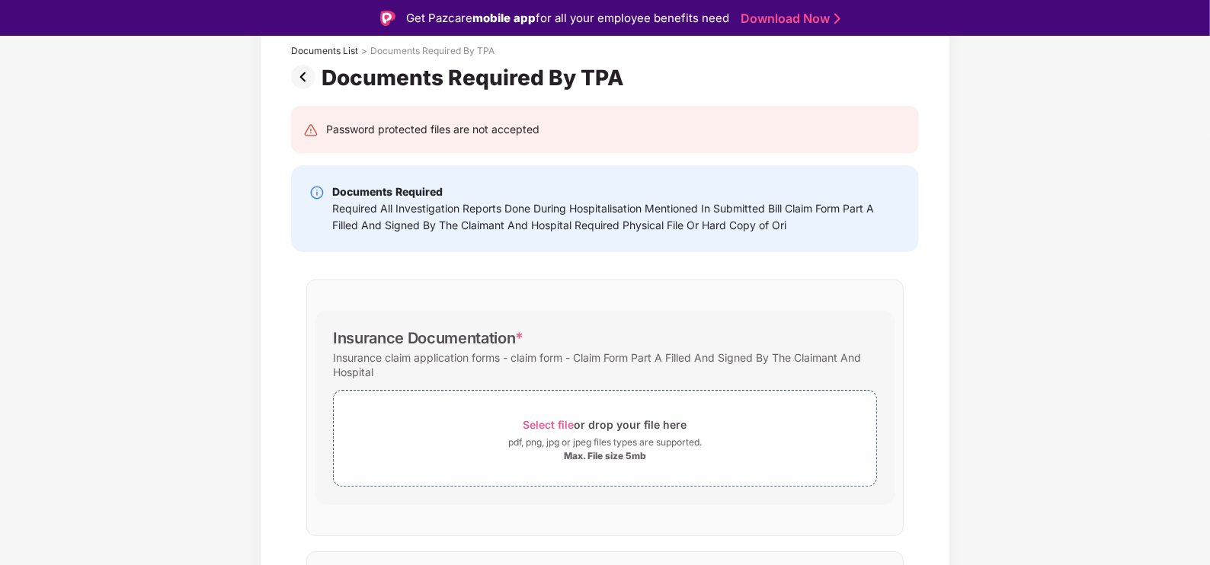
scroll to position [0, 0]
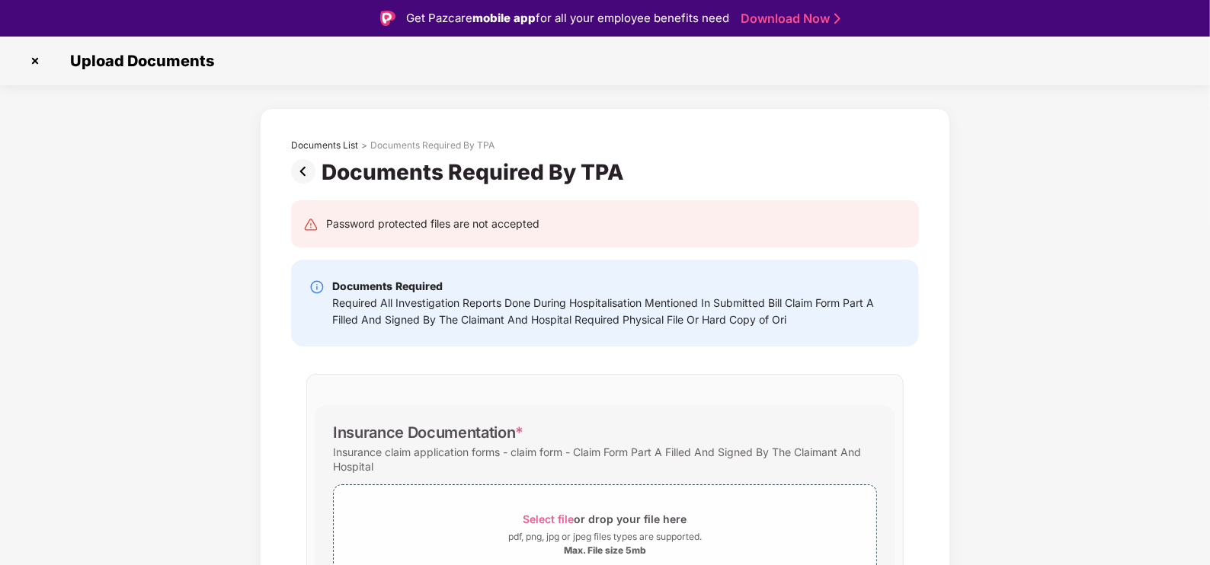
click at [37, 61] on img at bounding box center [35, 61] width 24 height 24
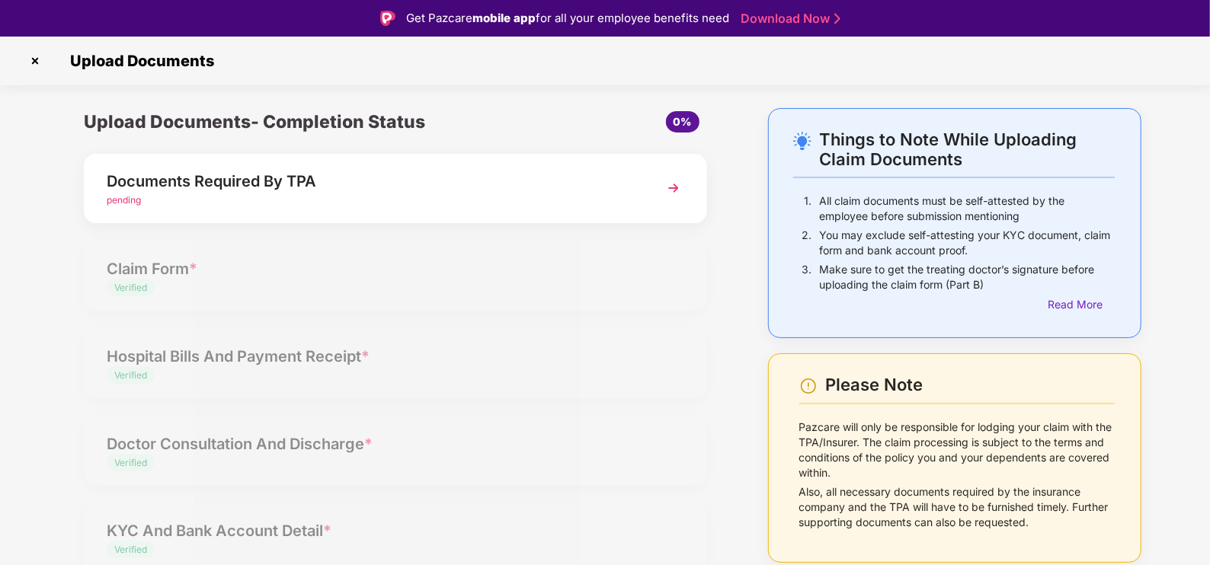
click at [37, 62] on img at bounding box center [35, 61] width 24 height 24
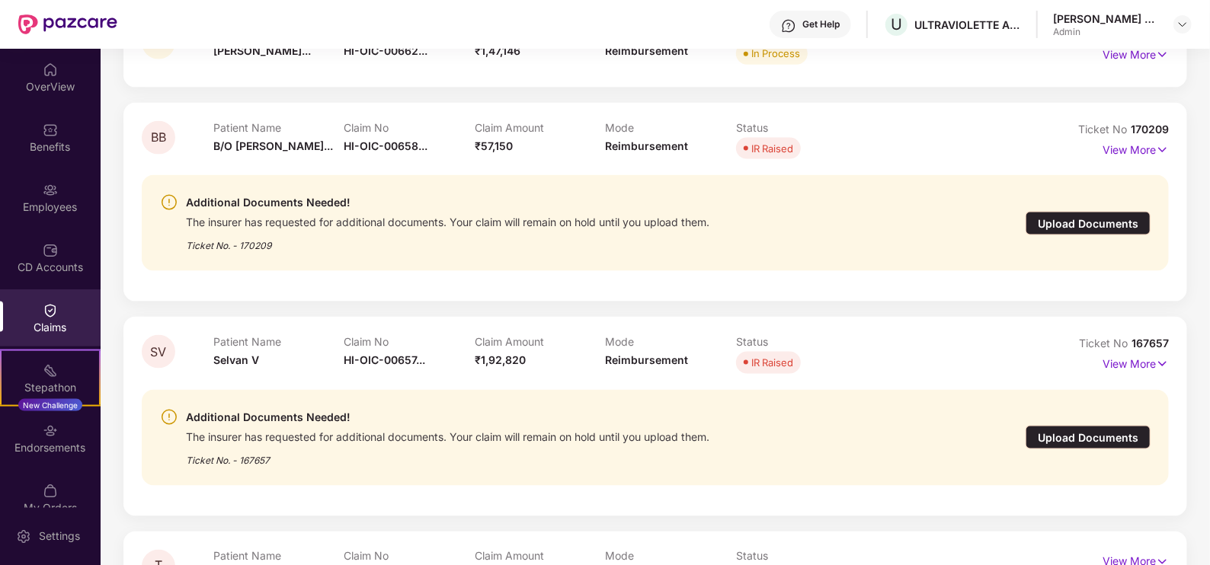
scroll to position [1428, 0]
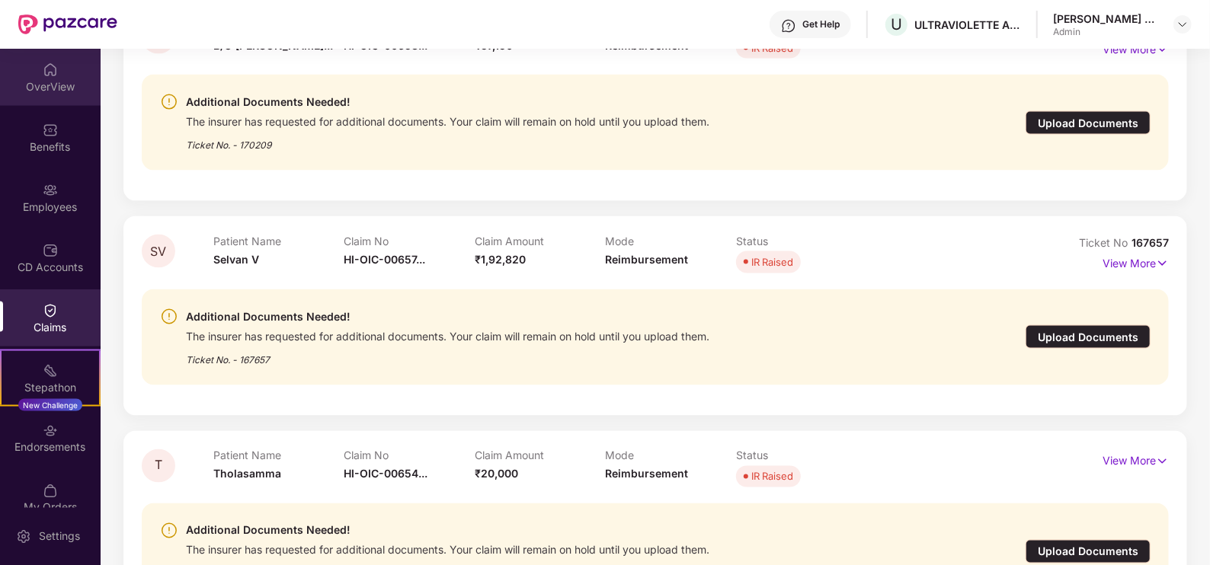
click at [59, 85] on div "OverView" at bounding box center [50, 86] width 101 height 15
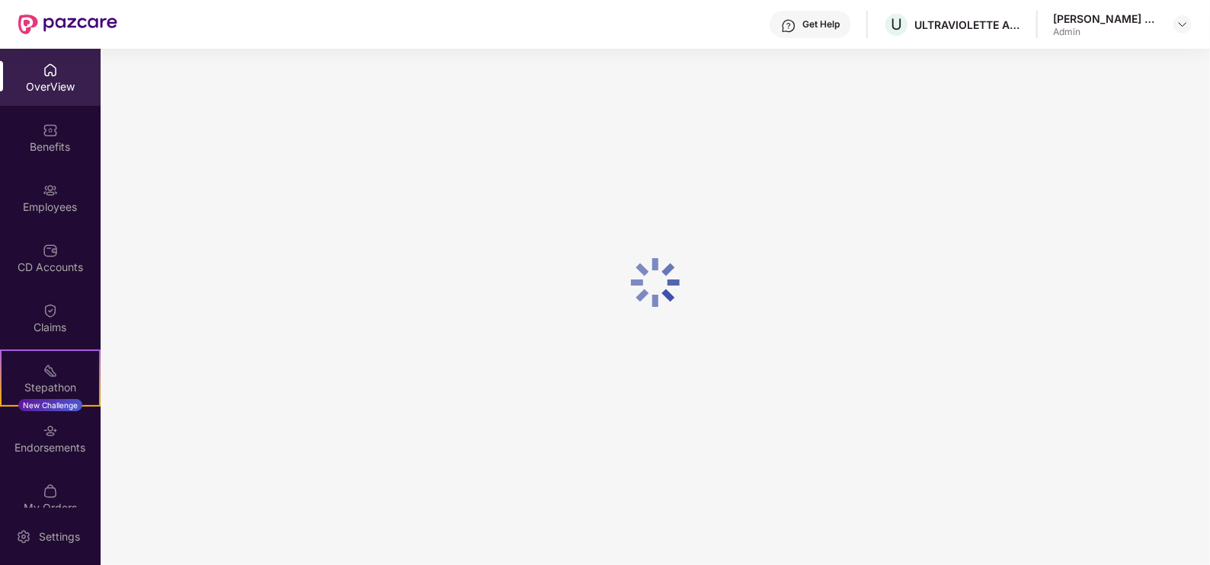
scroll to position [49, 0]
click at [48, 200] on div "Employees" at bounding box center [50, 207] width 101 height 15
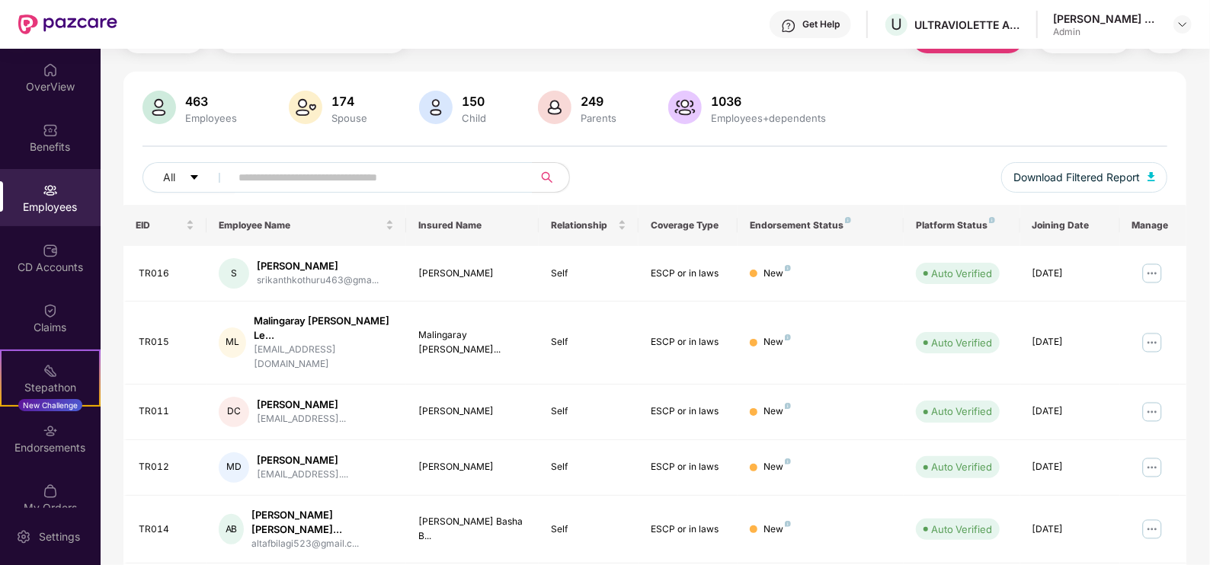
scroll to position [382, 0]
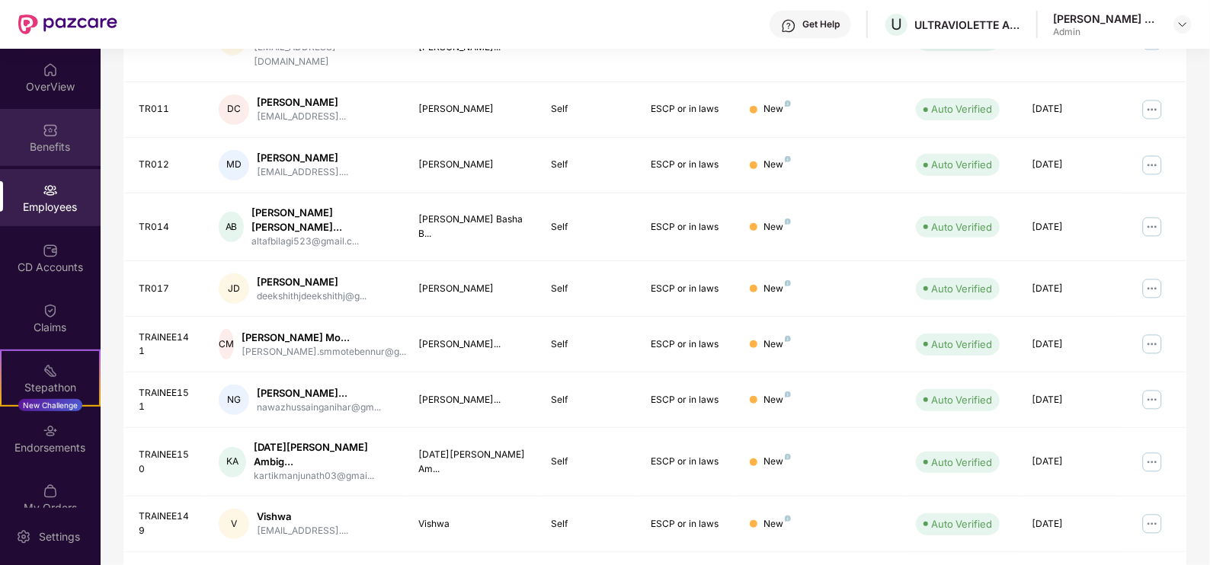
click at [43, 126] on img at bounding box center [50, 130] width 15 height 15
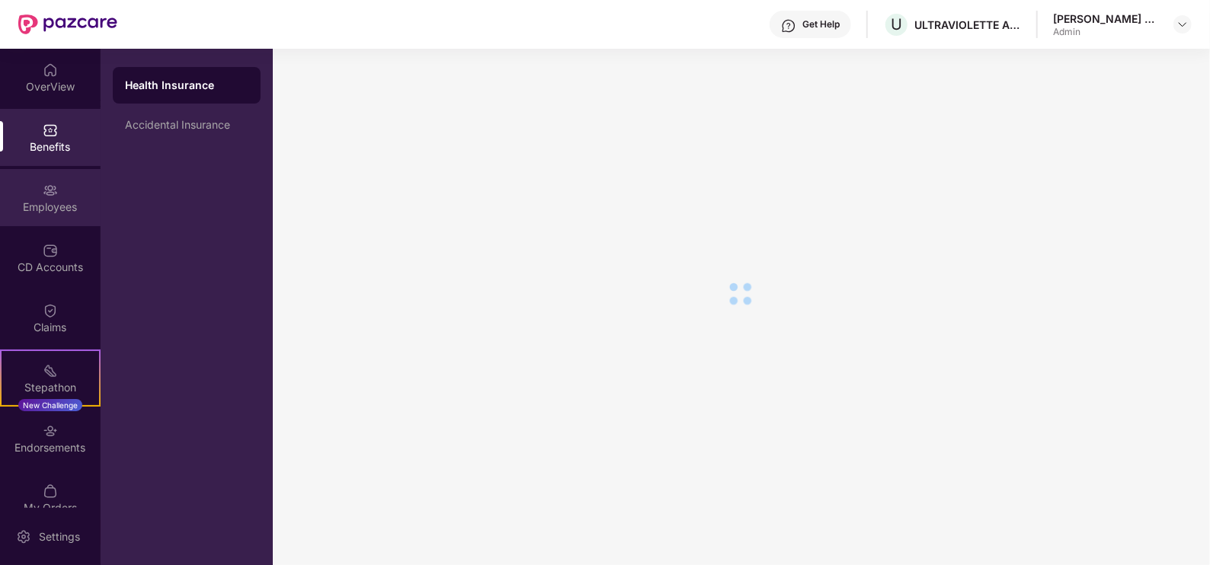
click at [46, 189] on img at bounding box center [50, 190] width 15 height 15
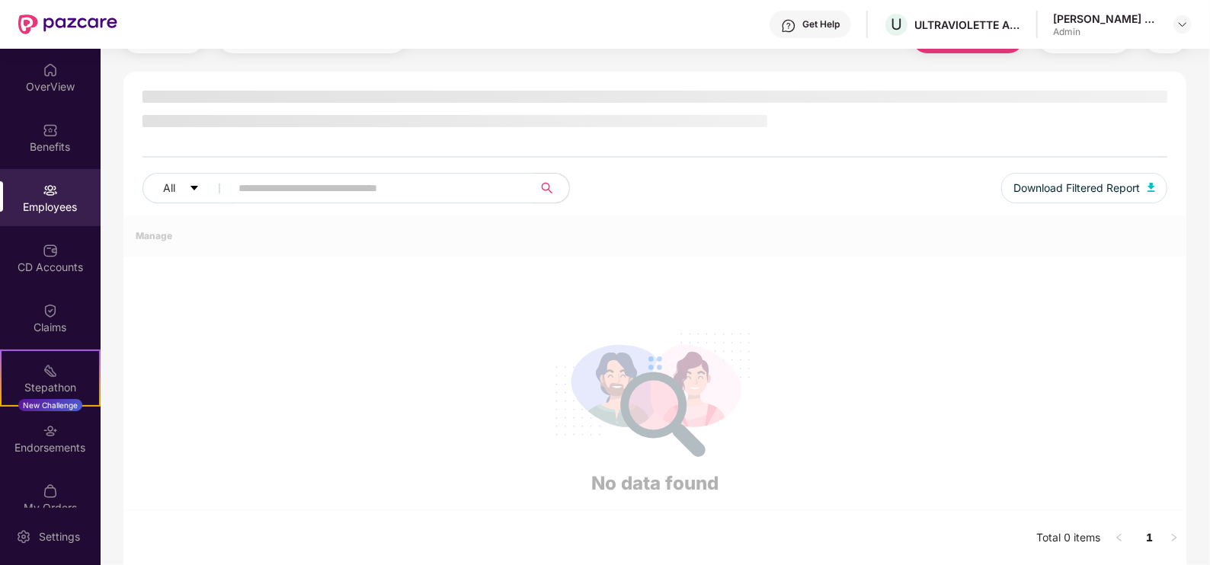
scroll to position [0, 0]
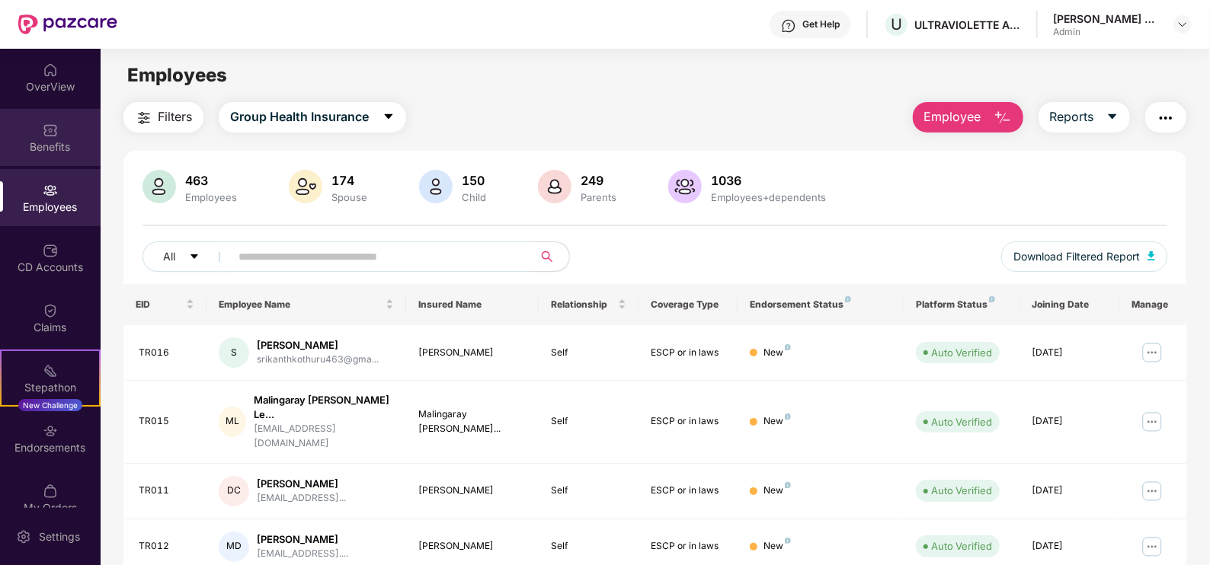
click at [41, 160] on div "Benefits" at bounding box center [50, 137] width 101 height 57
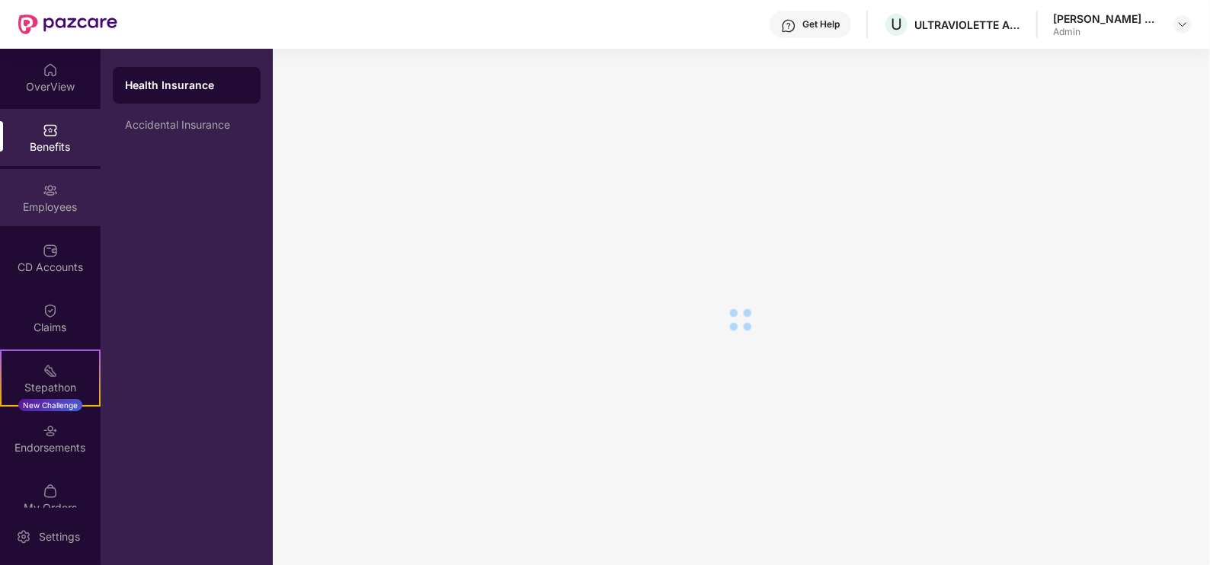
click at [46, 185] on img at bounding box center [50, 190] width 15 height 15
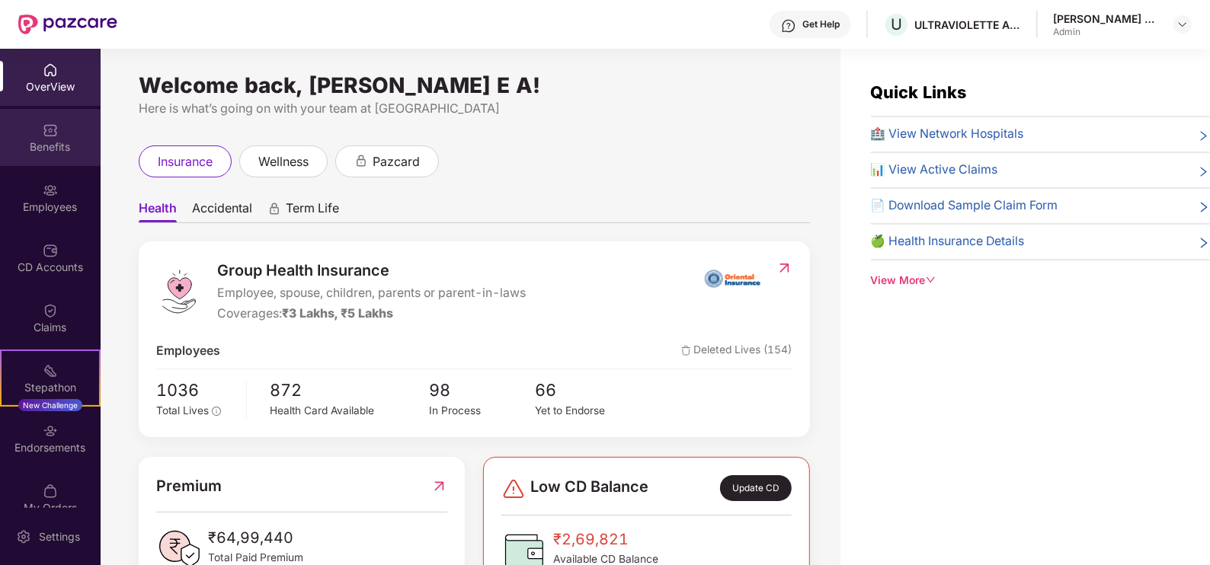
click at [59, 133] on div "Benefits" at bounding box center [50, 137] width 101 height 57
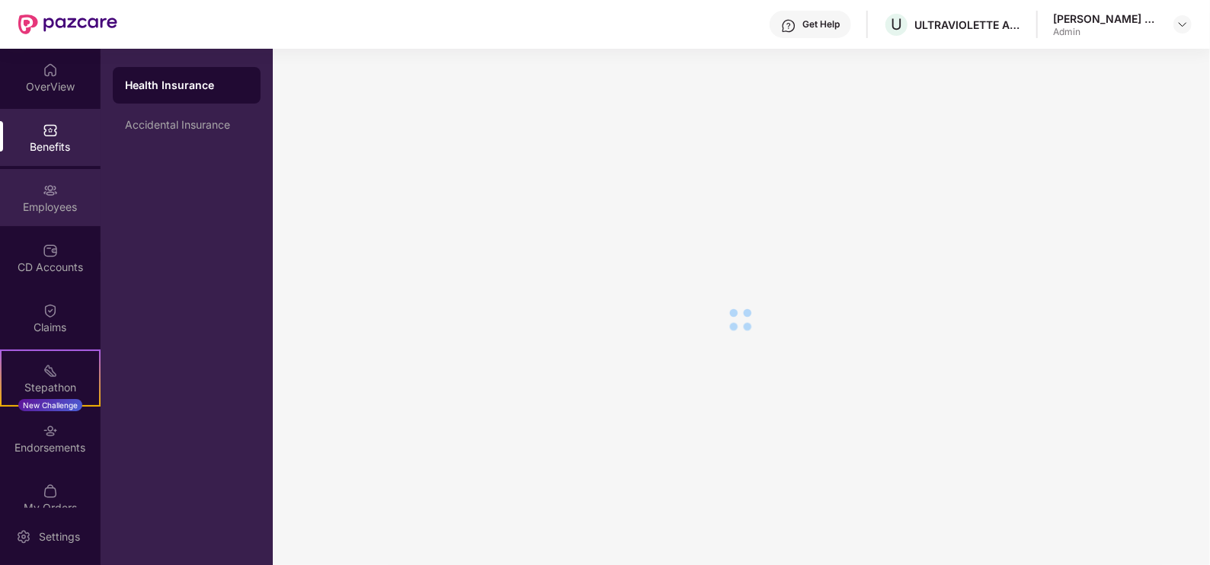
click at [46, 194] on img at bounding box center [50, 190] width 15 height 15
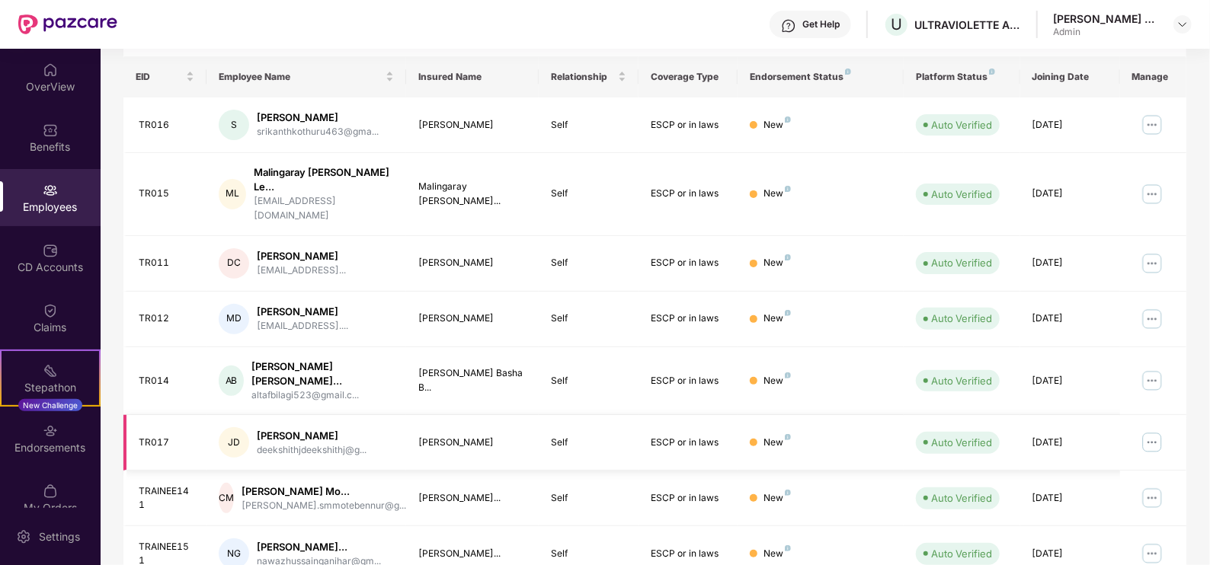
scroll to position [381, 0]
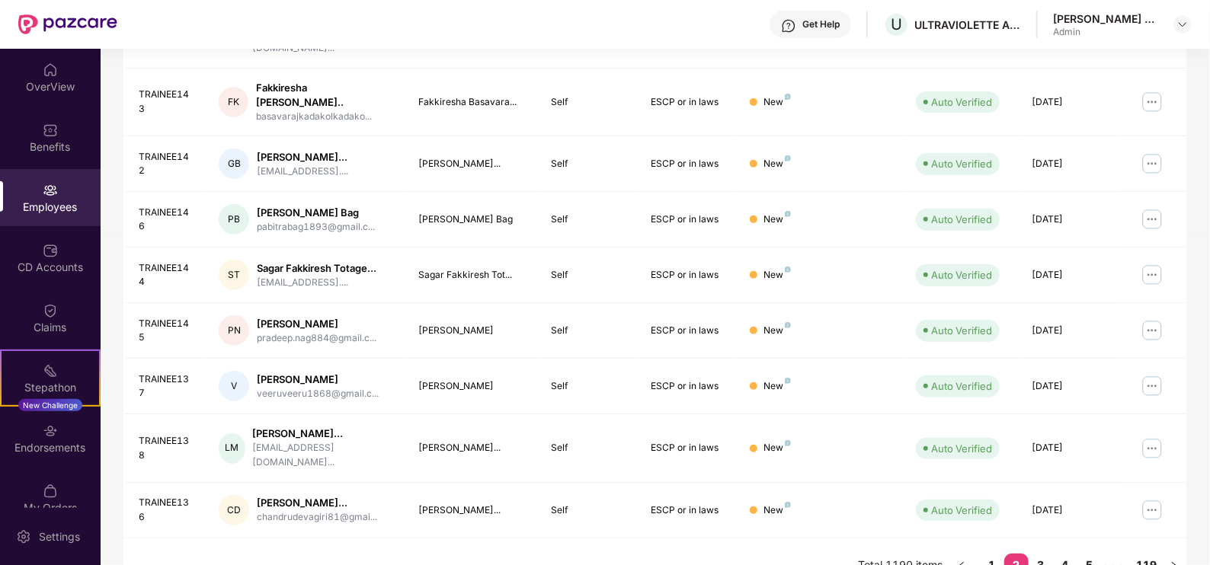
scroll to position [369, 0]
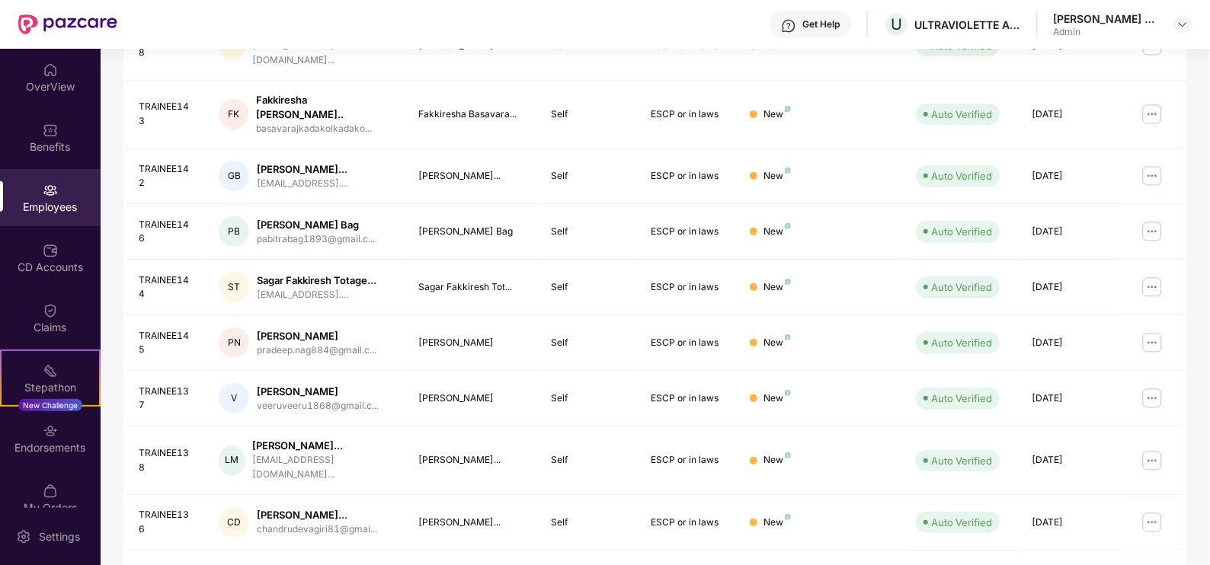
drag, startPoint x: 991, startPoint y: 536, endPoint x: 1004, endPoint y: 535, distance: 12.3
